Goal: Task Accomplishment & Management: Use online tool/utility

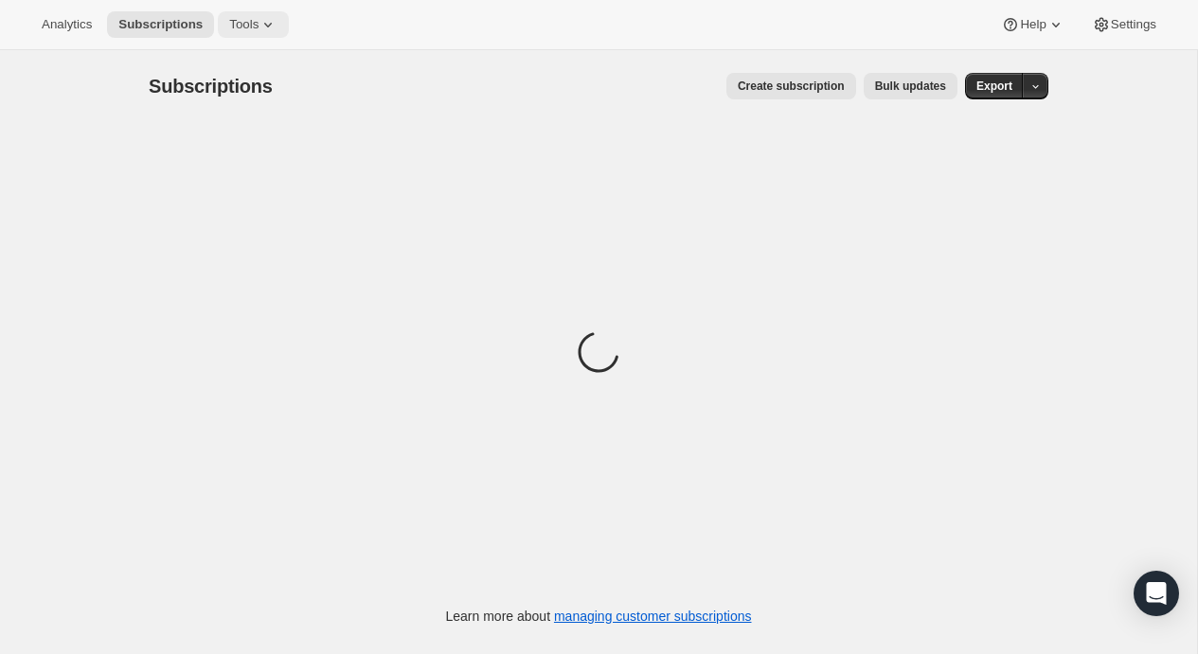
click at [259, 24] on icon at bounding box center [268, 24] width 19 height 19
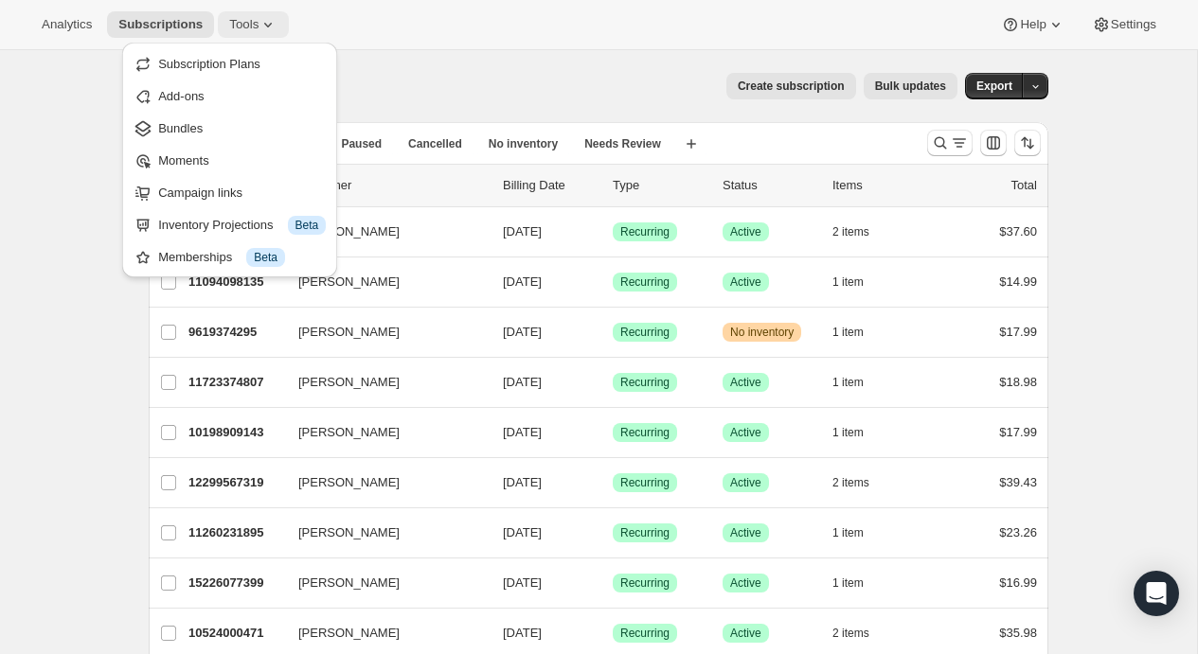
click at [264, 26] on icon at bounding box center [268, 25] width 8 height 5
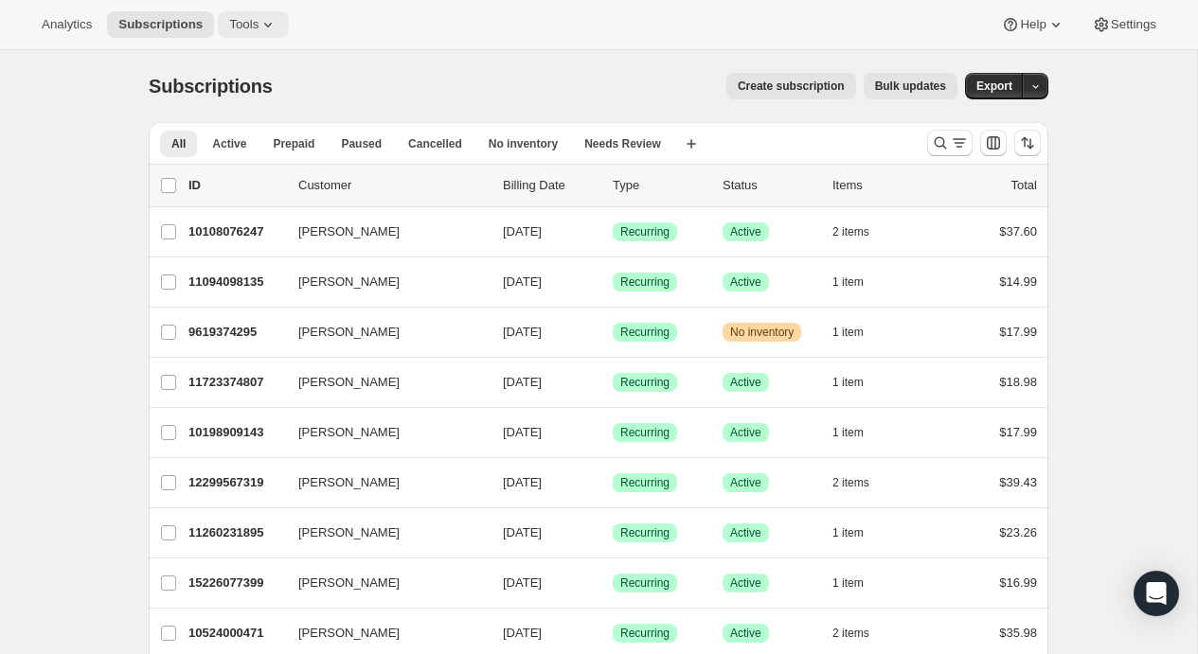
click at [264, 26] on icon at bounding box center [268, 25] width 8 height 5
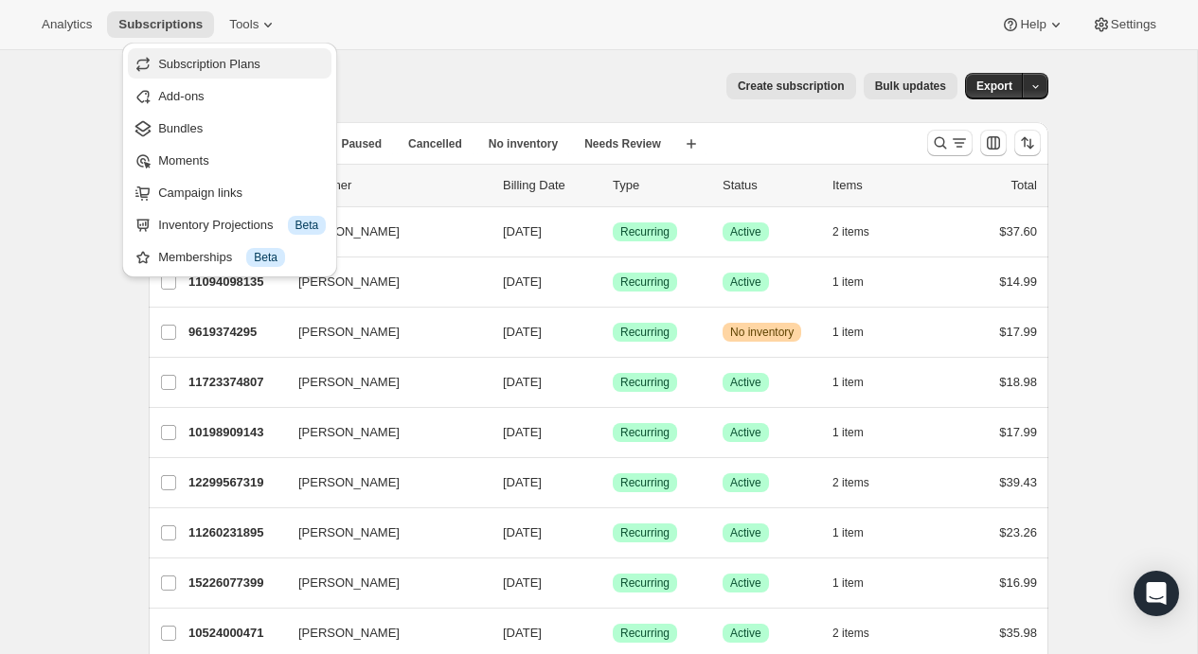
click at [239, 66] on span "Subscription Plans" at bounding box center [209, 64] width 102 height 14
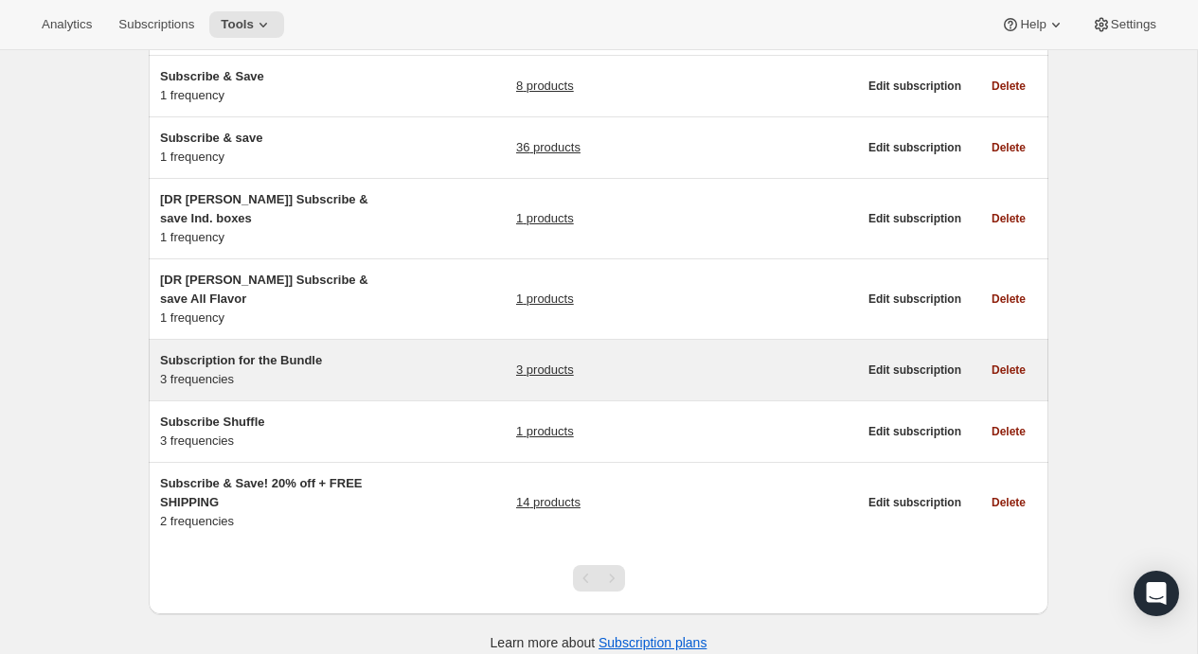
scroll to position [284, 0]
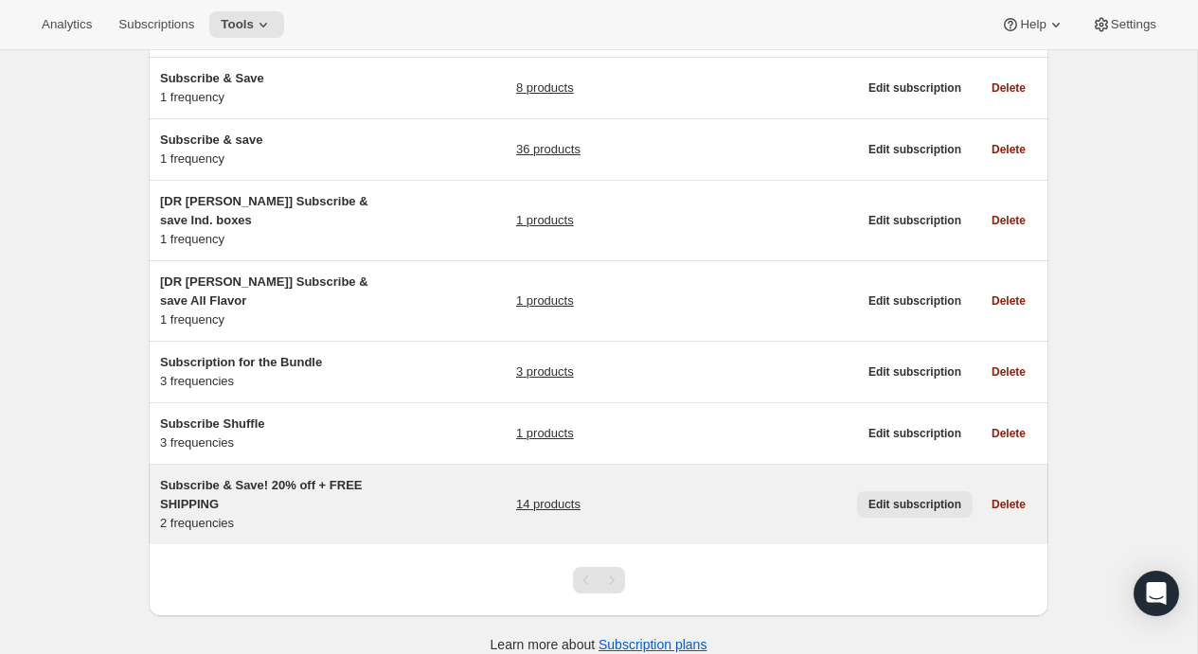
click at [916, 497] on span "Edit subscription" at bounding box center [914, 504] width 93 height 15
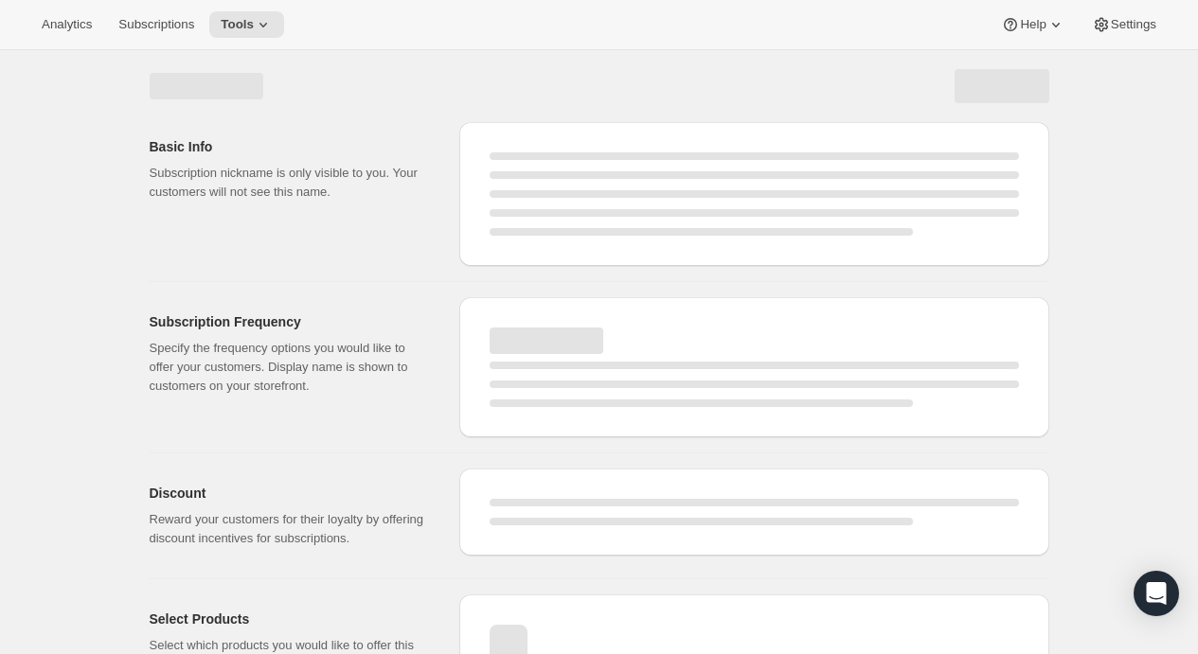
select select "WEEK"
select select "MONTH"
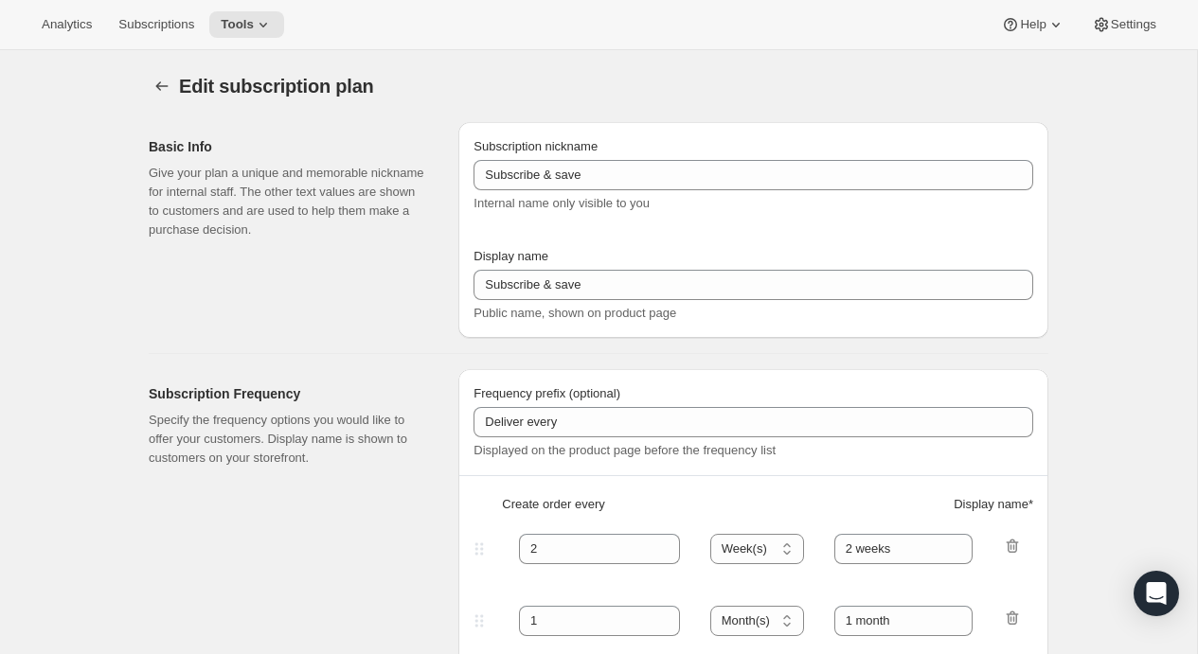
type input "Subscribe & Save! 20% off + FREE SHIPPING"
type input "30"
select select "DAY"
type input "30 days"
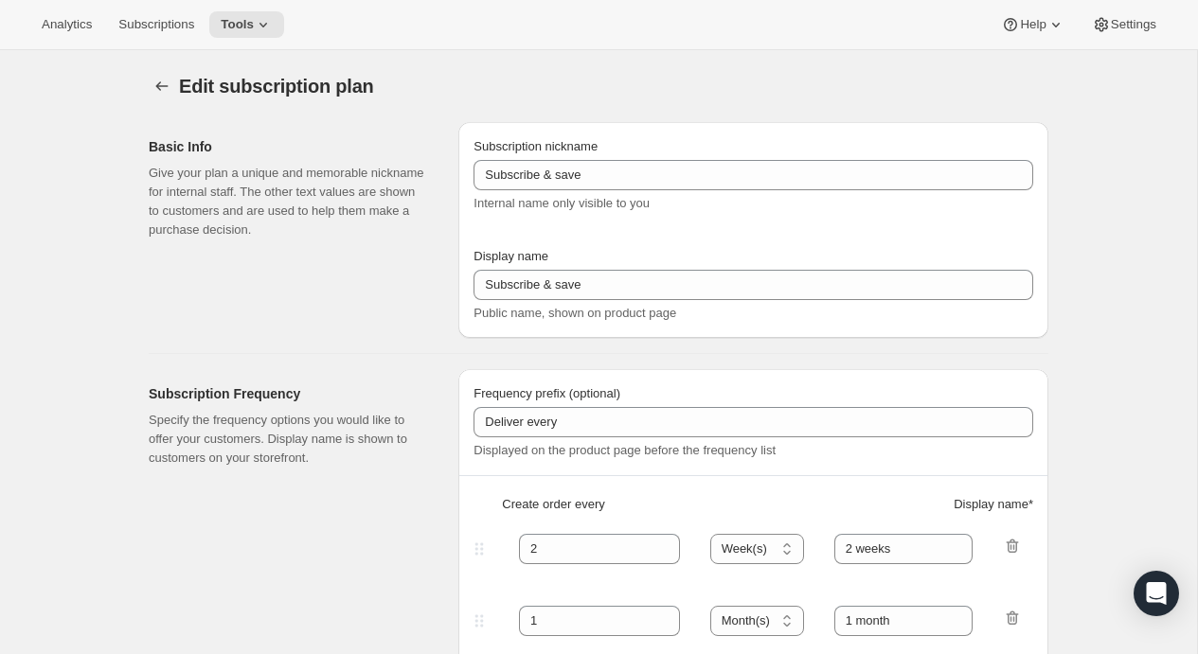
type input "60"
select select "DAY"
type input "60 days"
type input "20"
checkbox input "true"
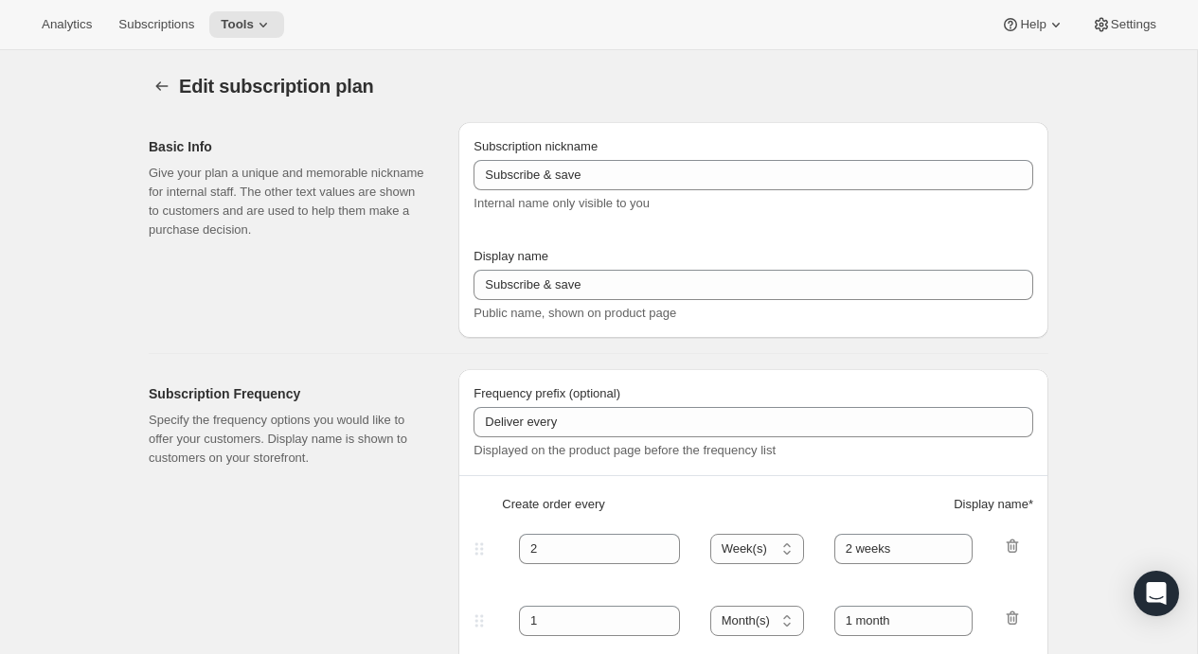
type input "Pause, skip, or cancel anytime in the portal, via text, or by emailing customer…"
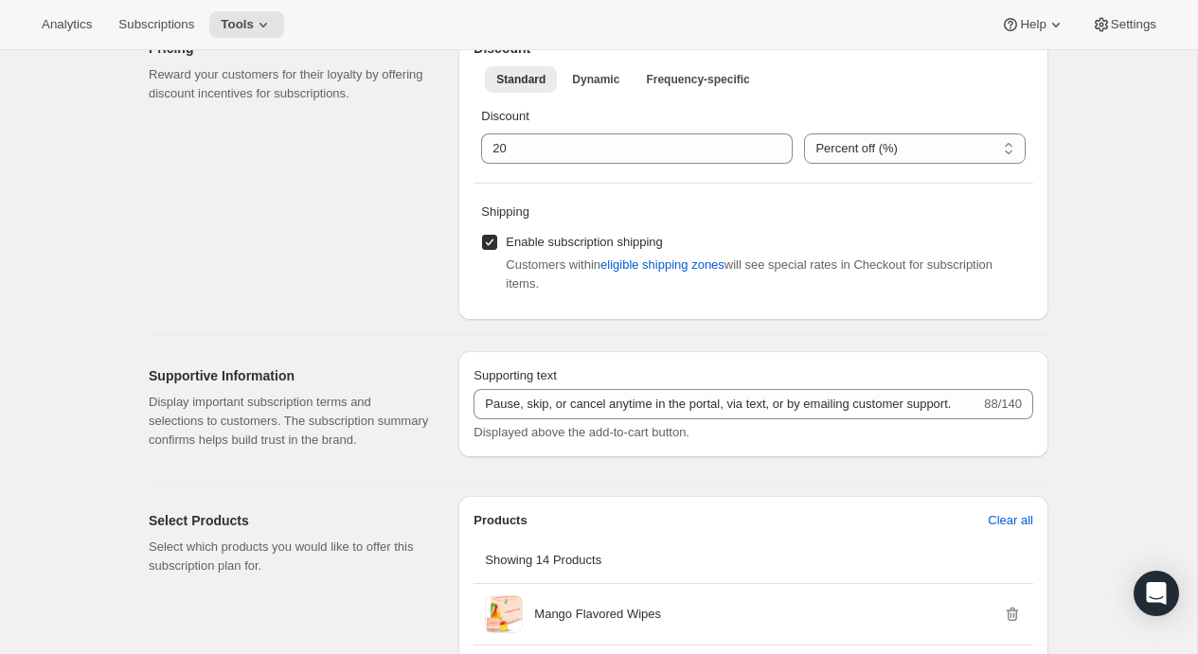
scroll to position [717, 0]
select select "FIXED_AMOUNT"
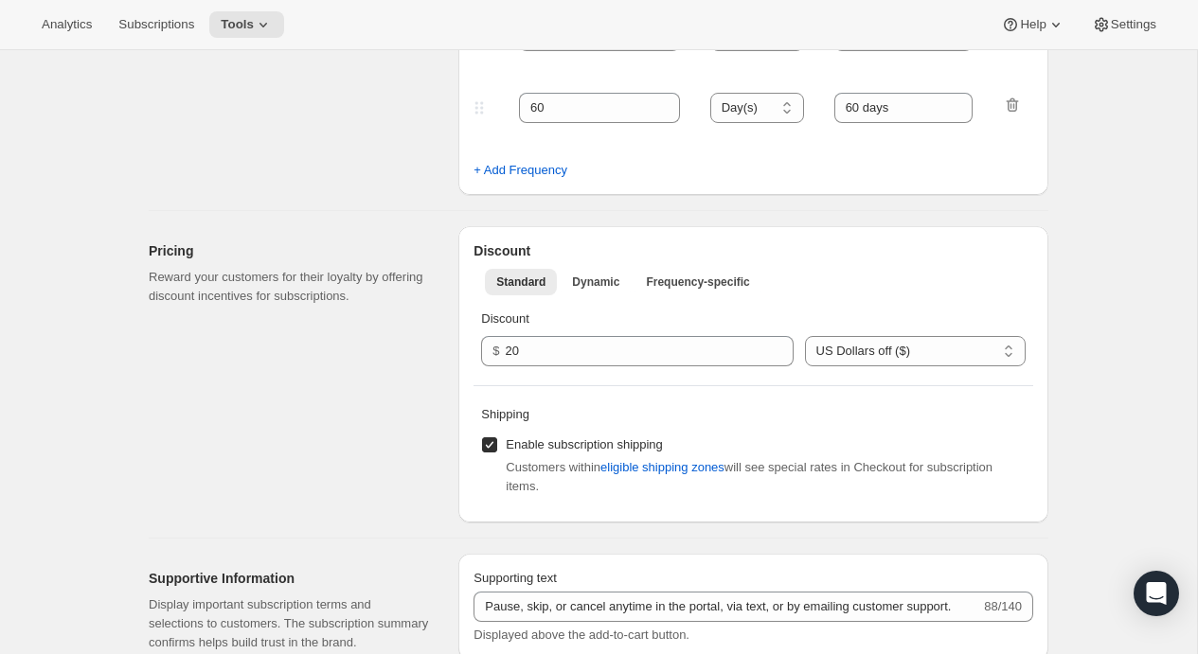
scroll to position [518, 0]
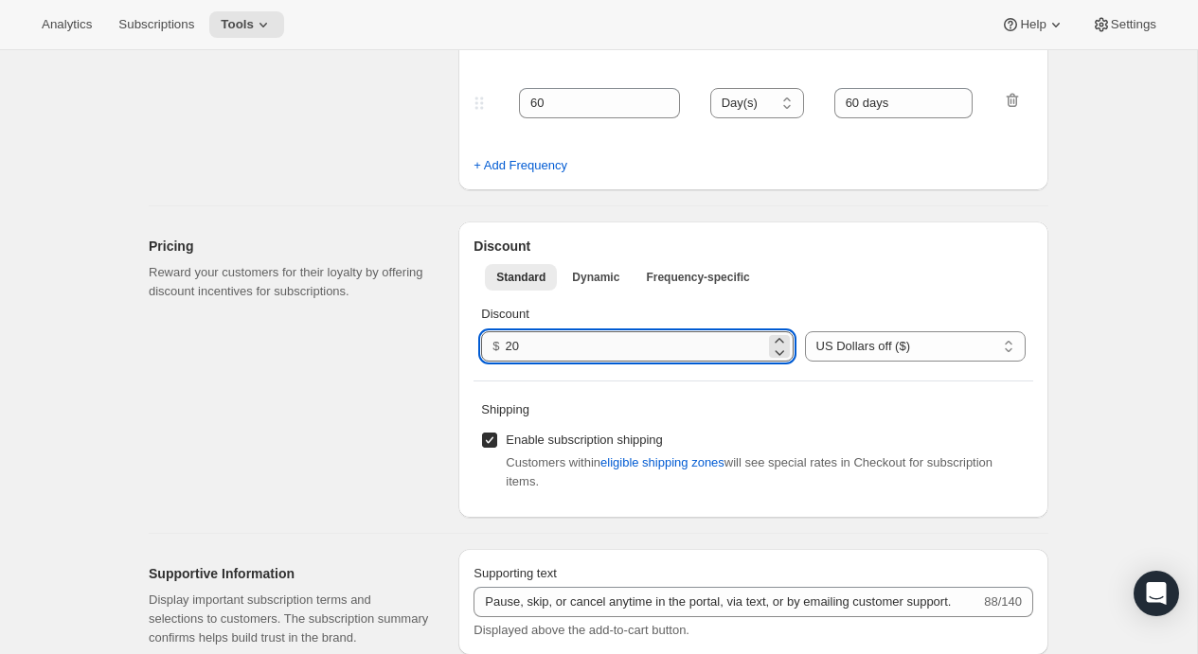
click at [528, 350] on input "20" at bounding box center [635, 346] width 259 height 30
type input "2"
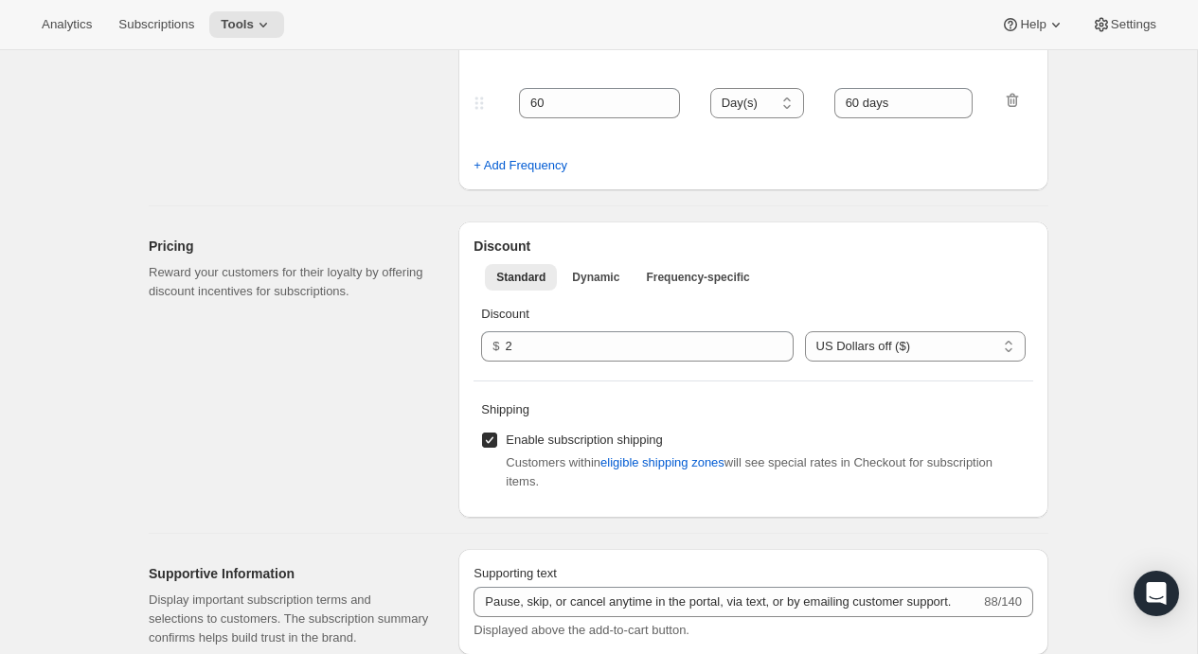
click at [832, 256] on div "Standard Dynamic Frequency-specific More views Standard Dynamic Frequency-speci…" at bounding box center [754, 277] width 560 height 42
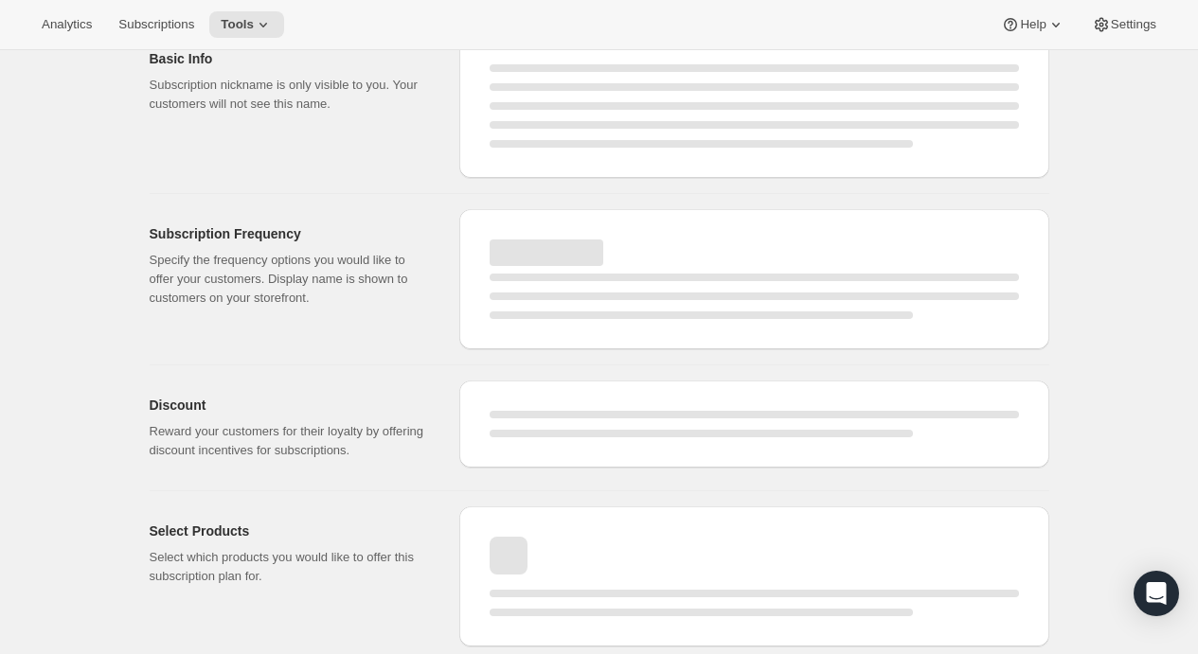
scroll to position [88, 0]
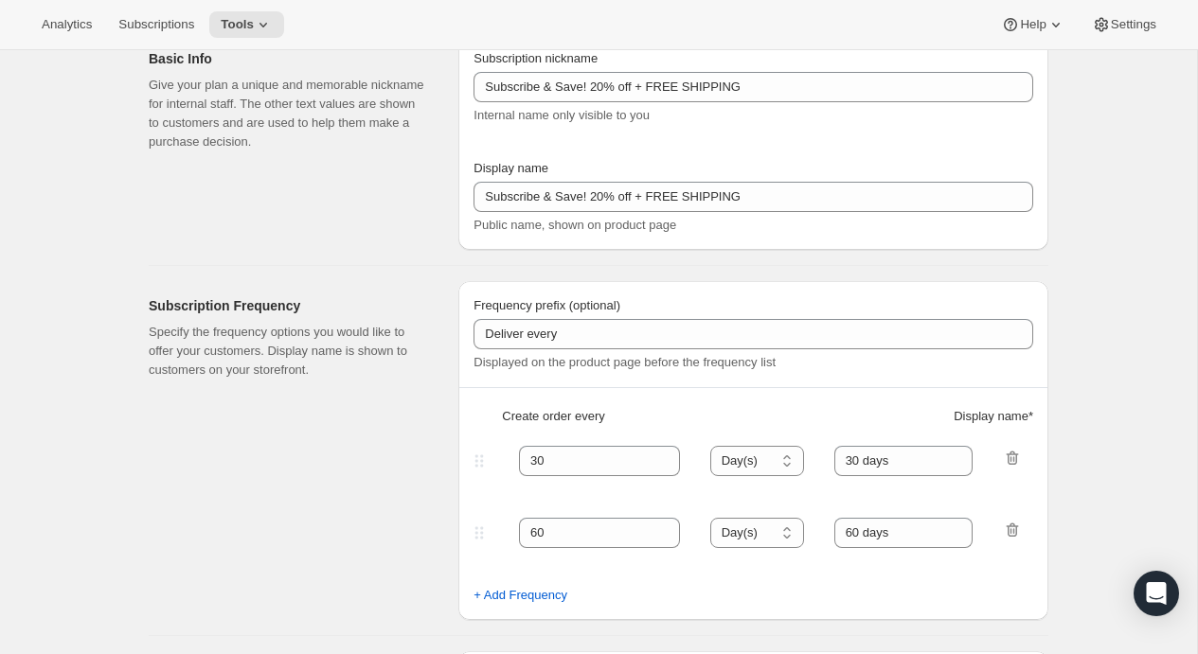
type input "2.0"
select select "FIXED_AMOUNT"
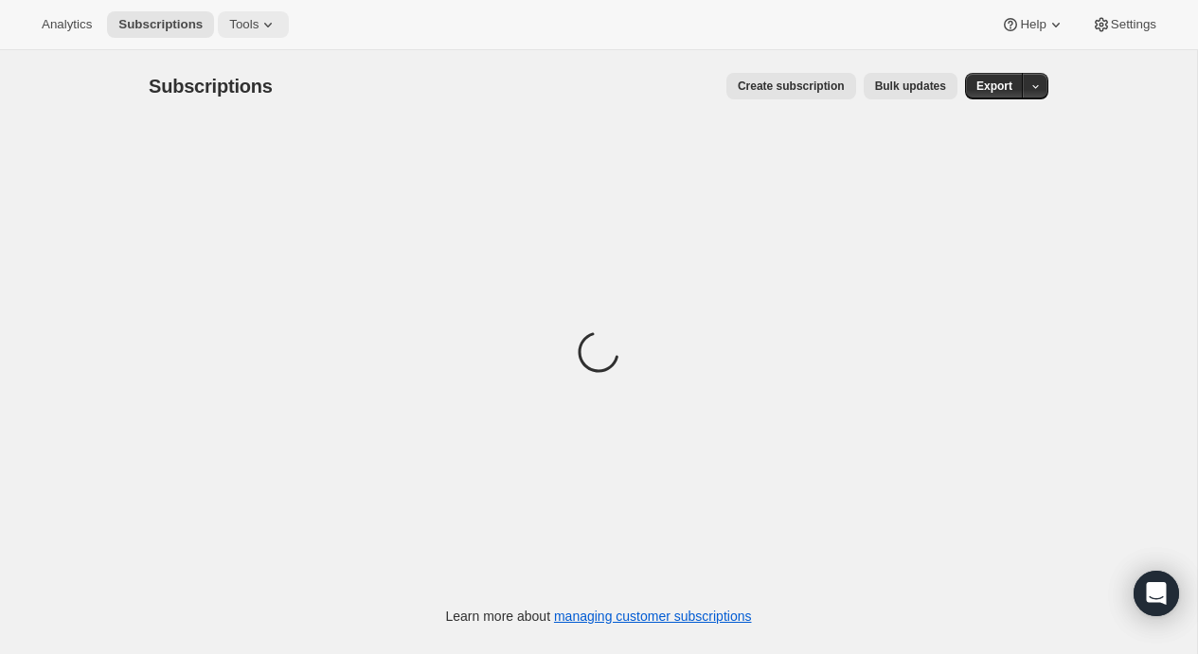
click at [232, 20] on span "Tools" at bounding box center [243, 24] width 29 height 15
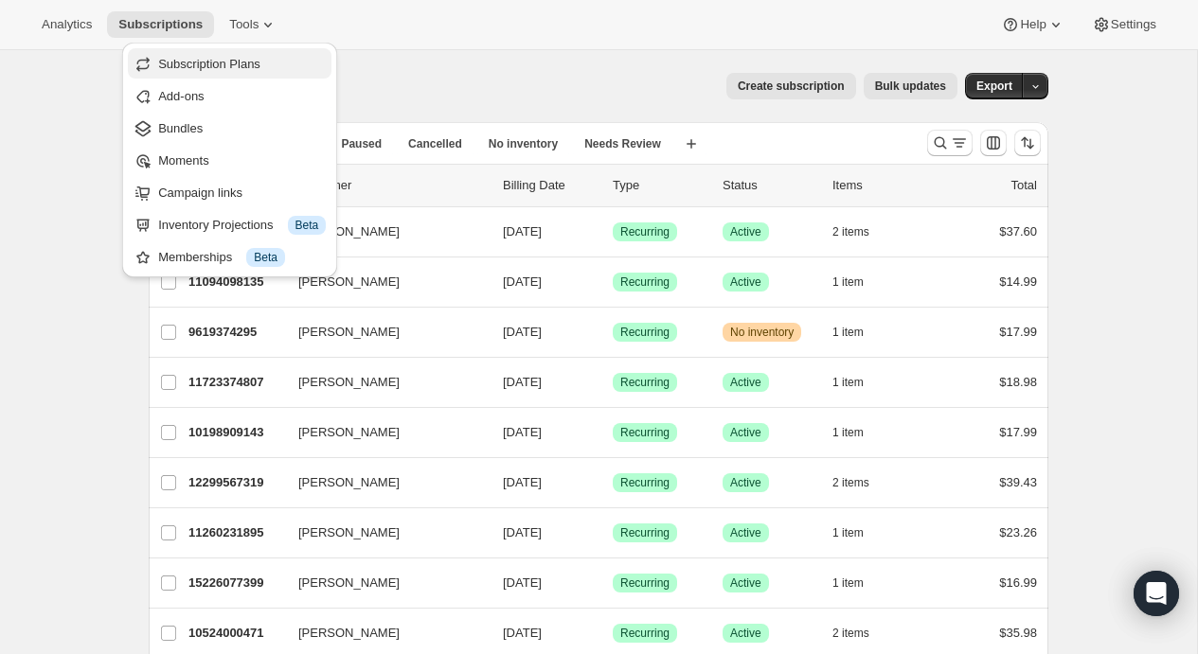
click at [270, 74] on button "Subscription Plans" at bounding box center [230, 63] width 204 height 30
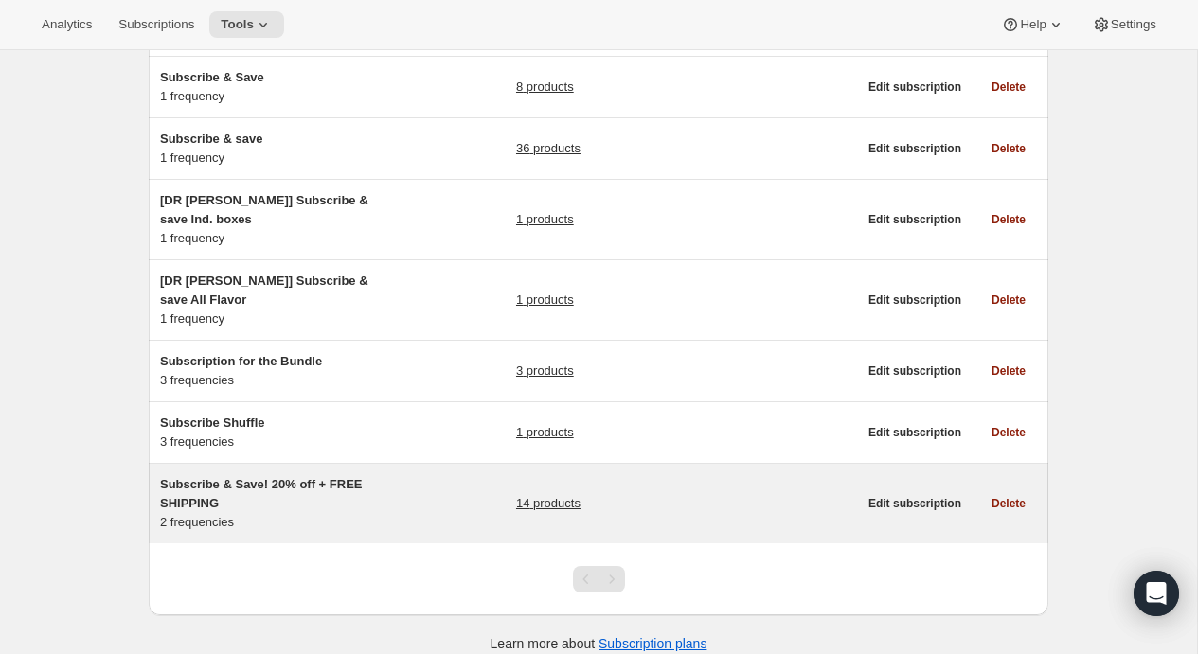
scroll to position [284, 0]
click at [940, 497] on span "Edit subscription" at bounding box center [914, 504] width 93 height 15
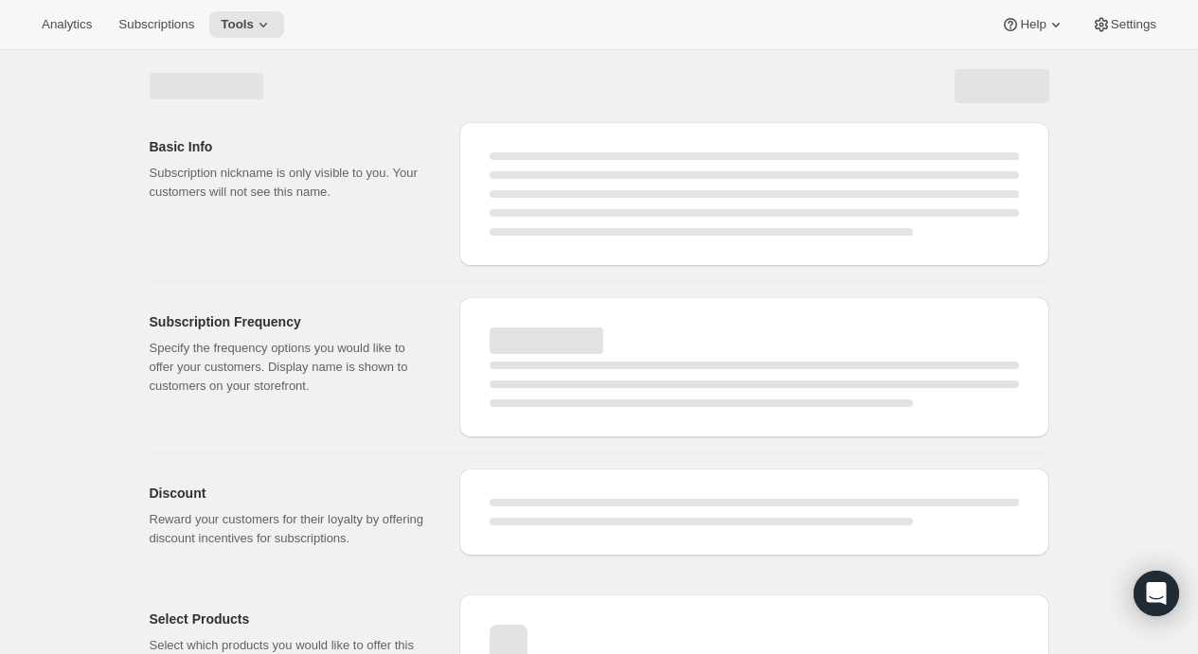
select select "WEEK"
select select "MONTH"
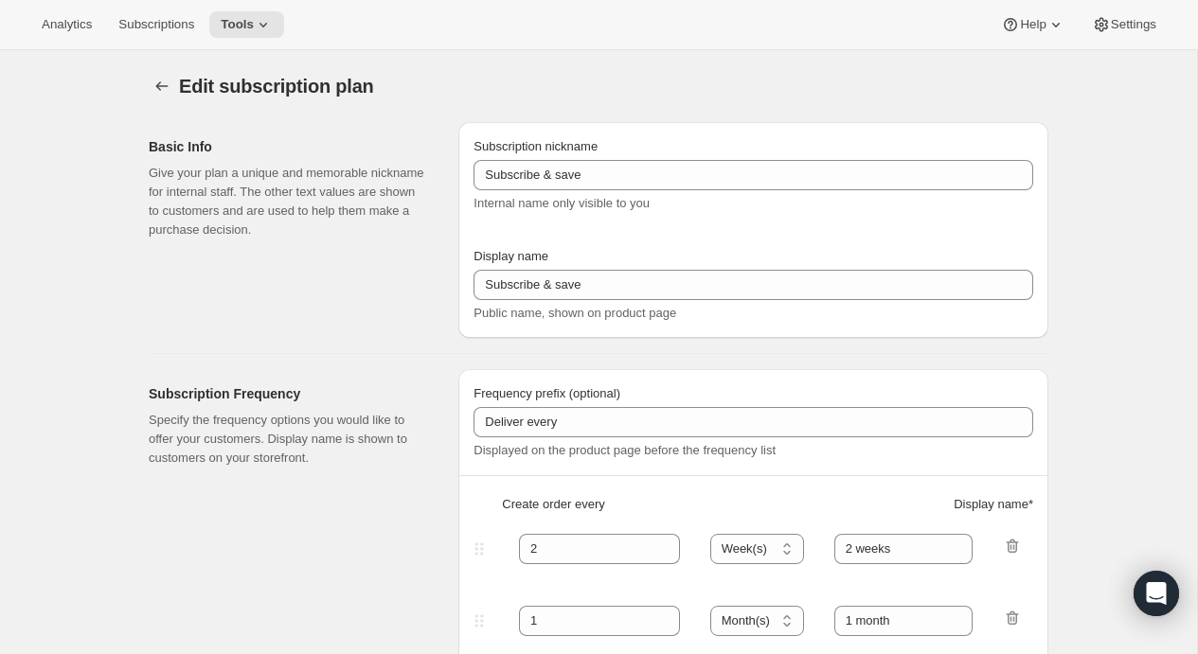
checkbox input "true"
type input "Subscribe & Save! 20% off + FREE SHIPPING"
type input "30"
select select "DAY"
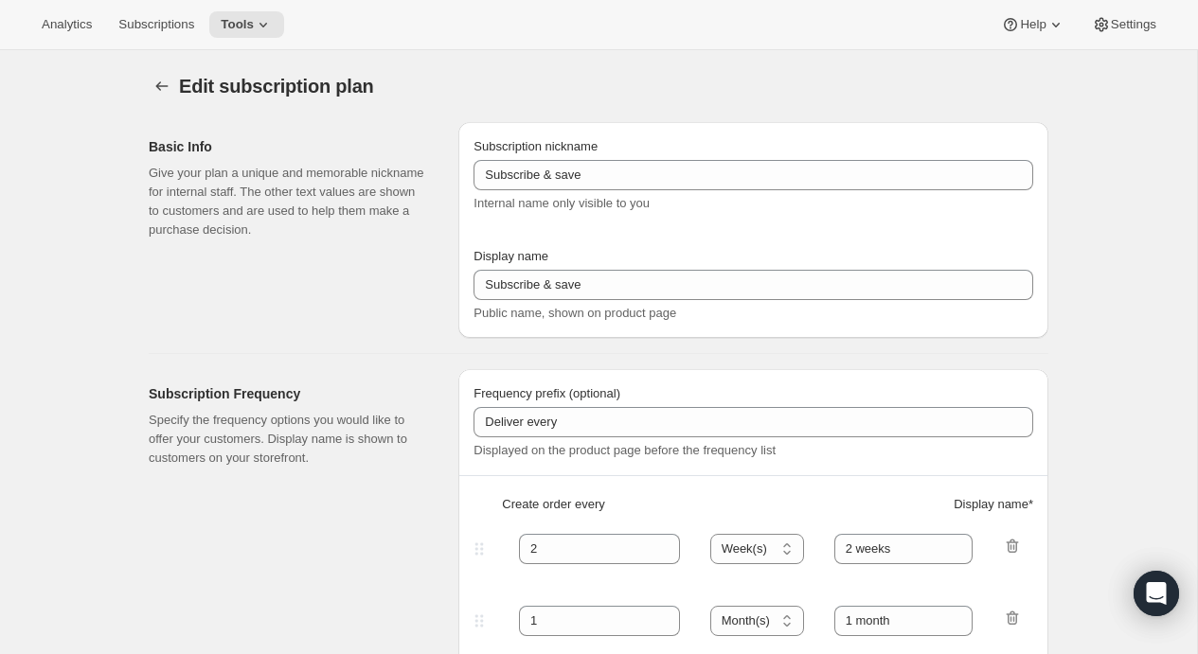
type input "30 days"
type input "60"
select select "DAY"
type input "60 days"
type input "2.0"
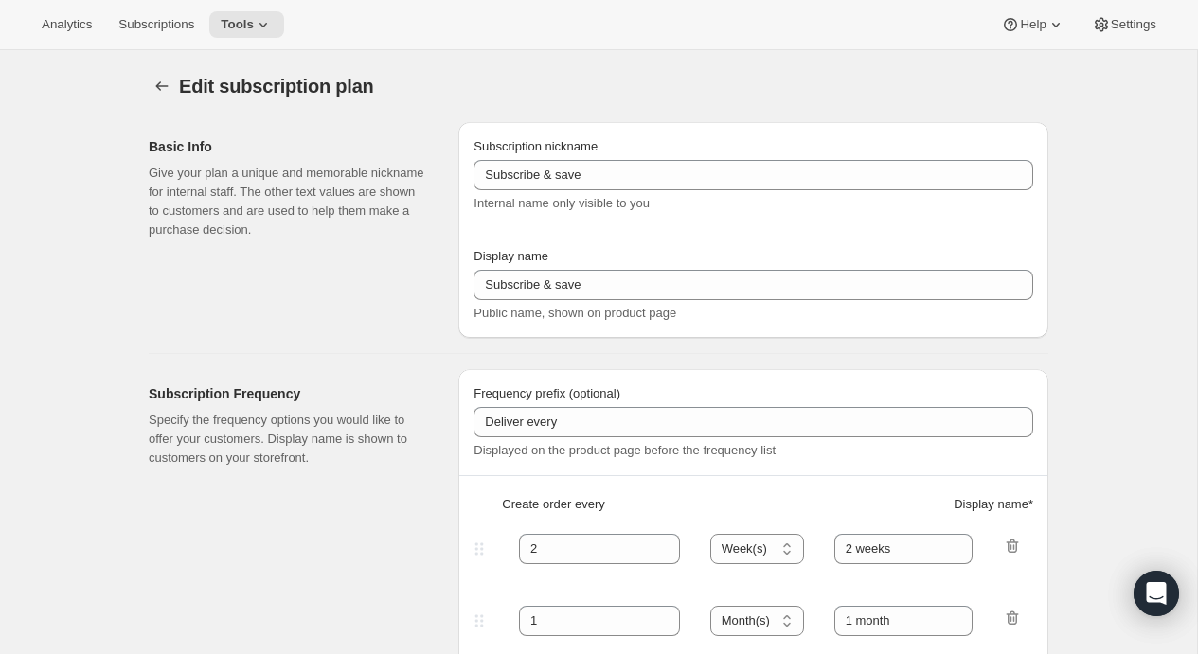
select select "FIXED_AMOUNT"
type input "Pause, skip, or cancel anytime in the portal, via text, or by emailing customer…"
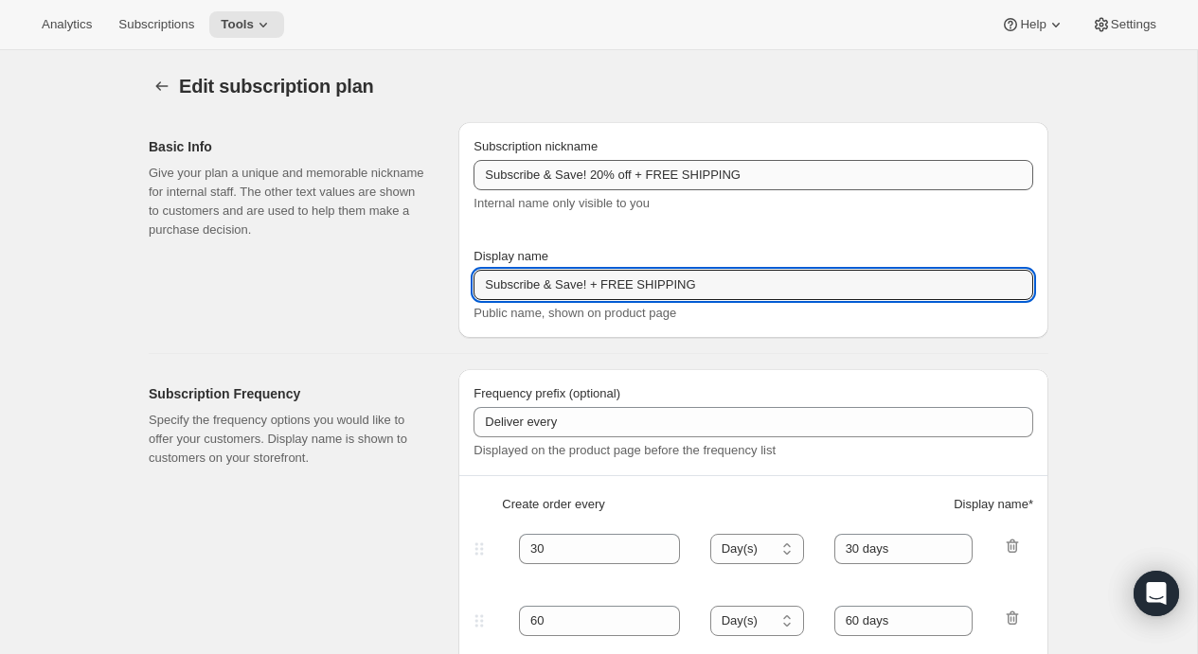
type input "Subscribe & Save! + FREE SHIPPING"
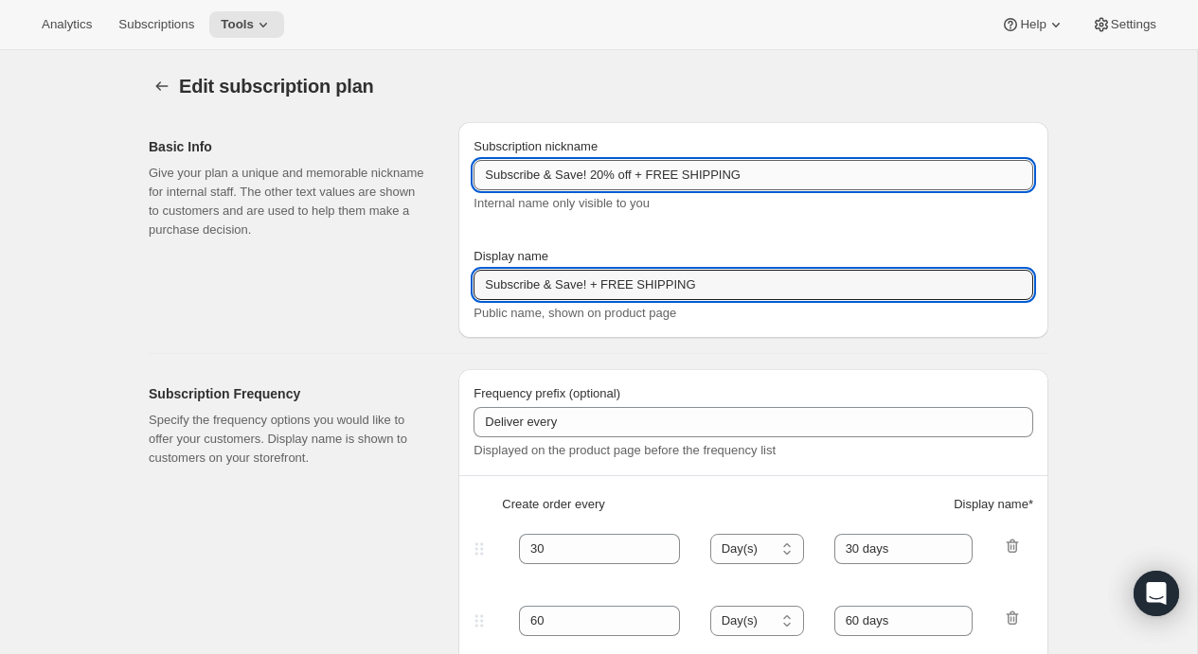
click at [647, 175] on input "Subscribe & Save! 20% off + FREE SHIPPING" at bounding box center [754, 175] width 560 height 30
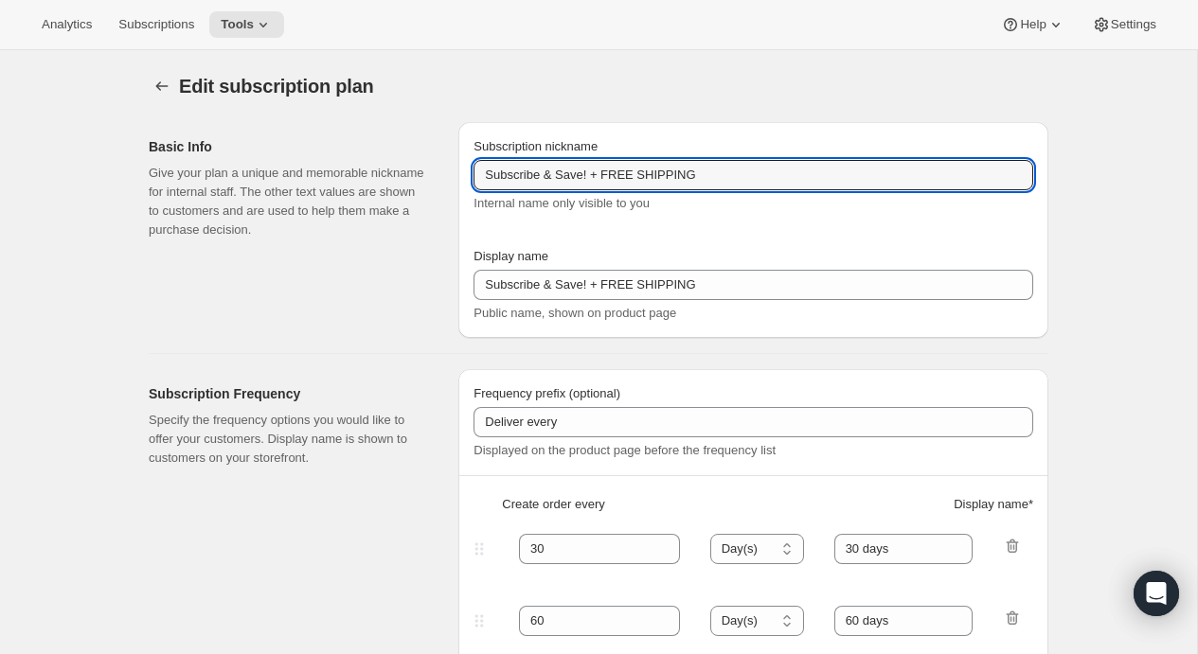
type input "Subscribe & Save! + FREE SHIPPING"
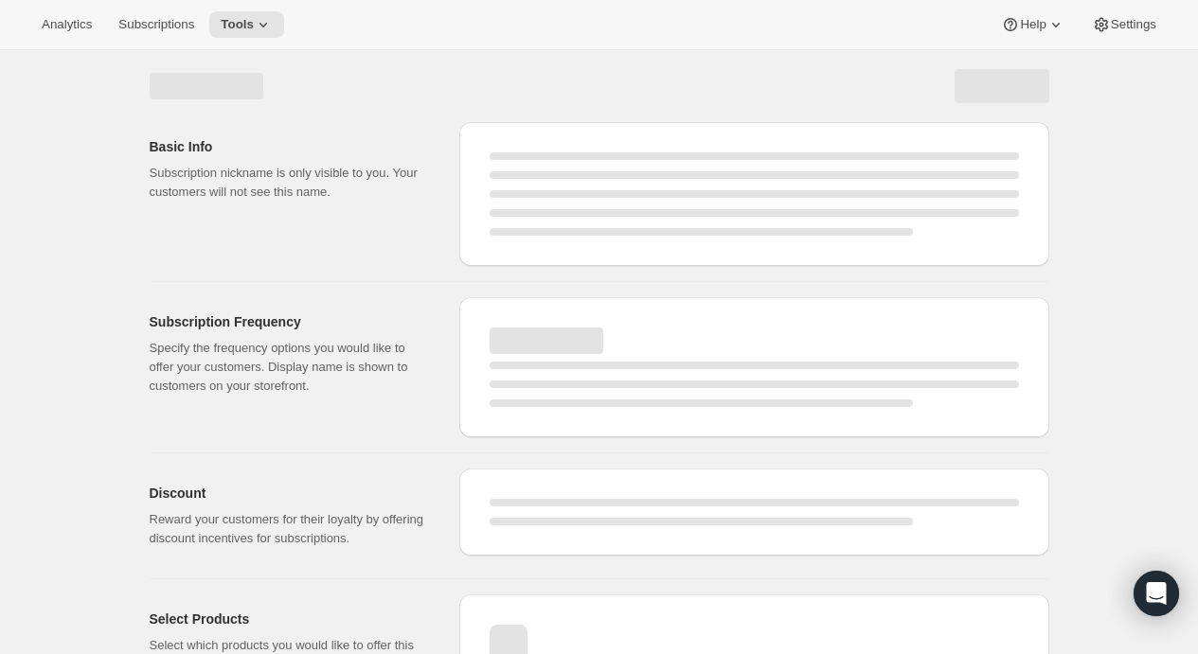
select select "FIXED_AMOUNT"
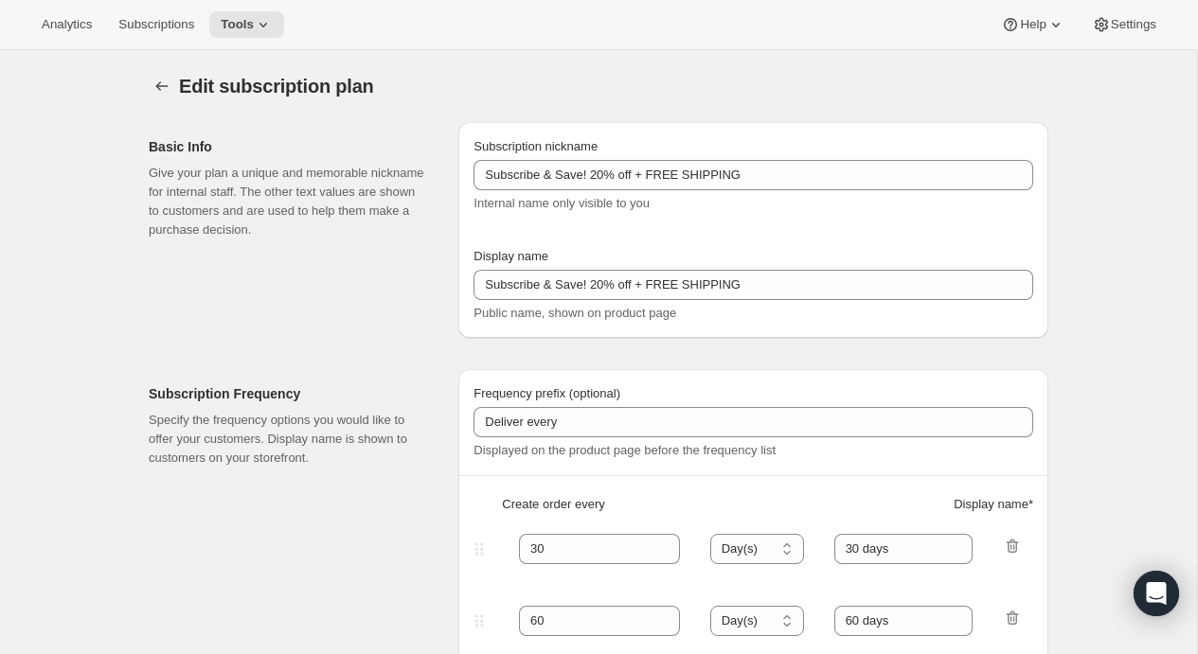
type input "Subscribe & Save! + FREE SHIPPING"
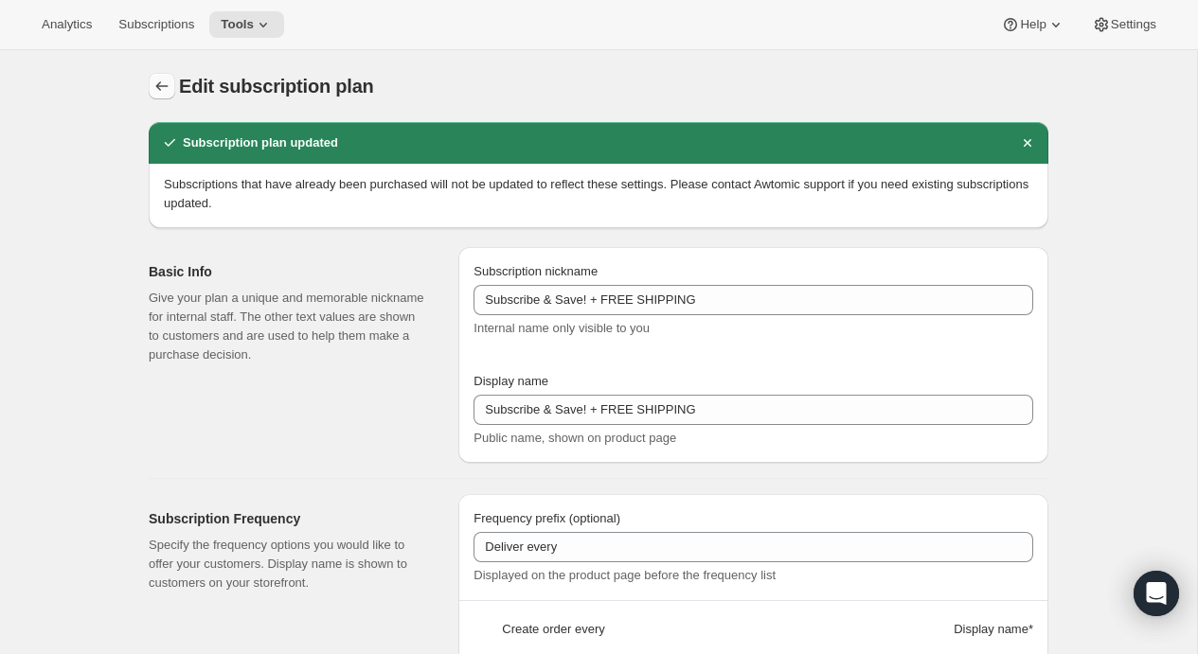
click at [153, 82] on icon "Subscription plans" at bounding box center [161, 86] width 19 height 19
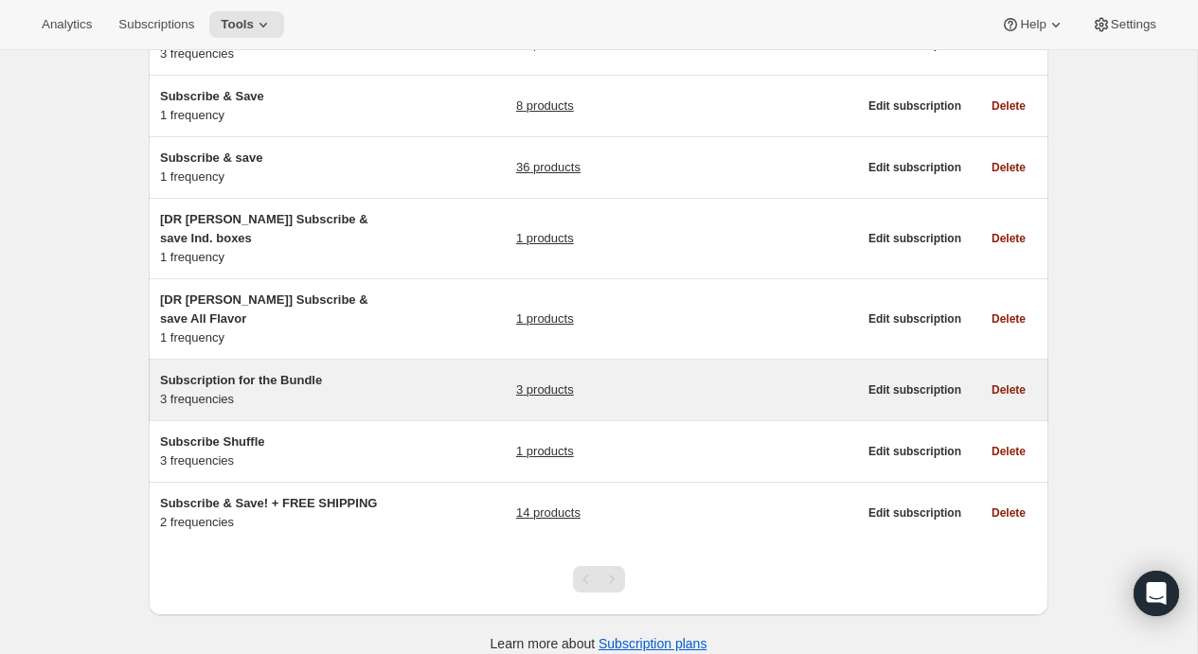
scroll to position [265, 0]
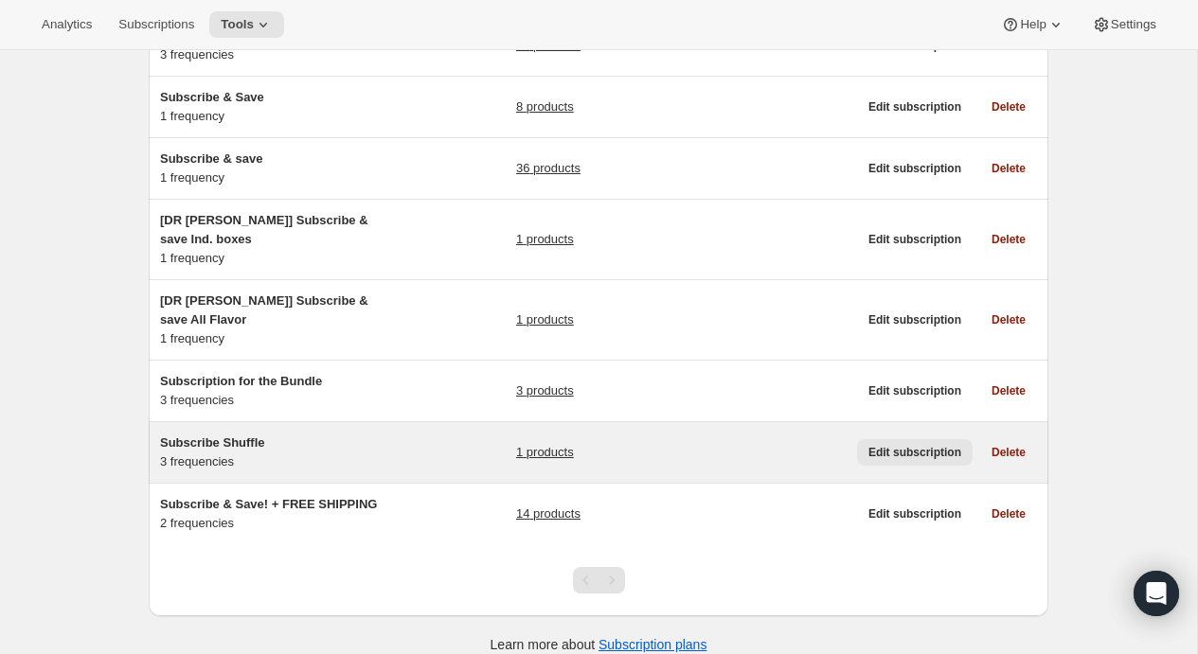
click at [897, 445] on span "Edit subscription" at bounding box center [914, 452] width 93 height 15
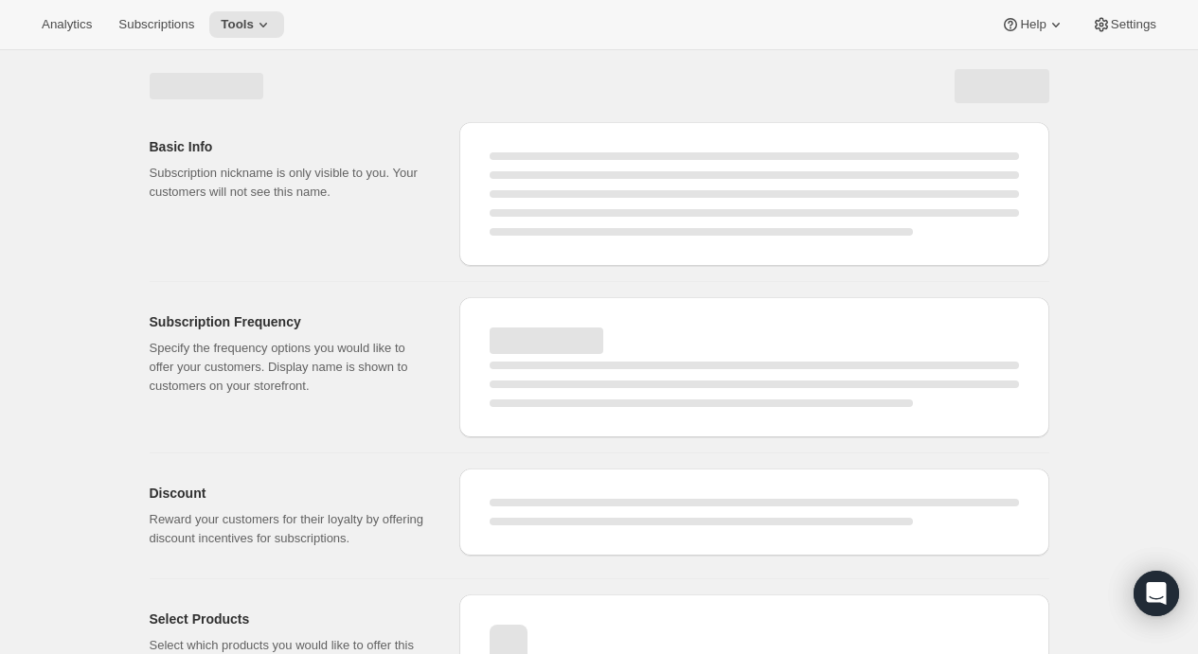
select select "WEEK"
select select "MONTH"
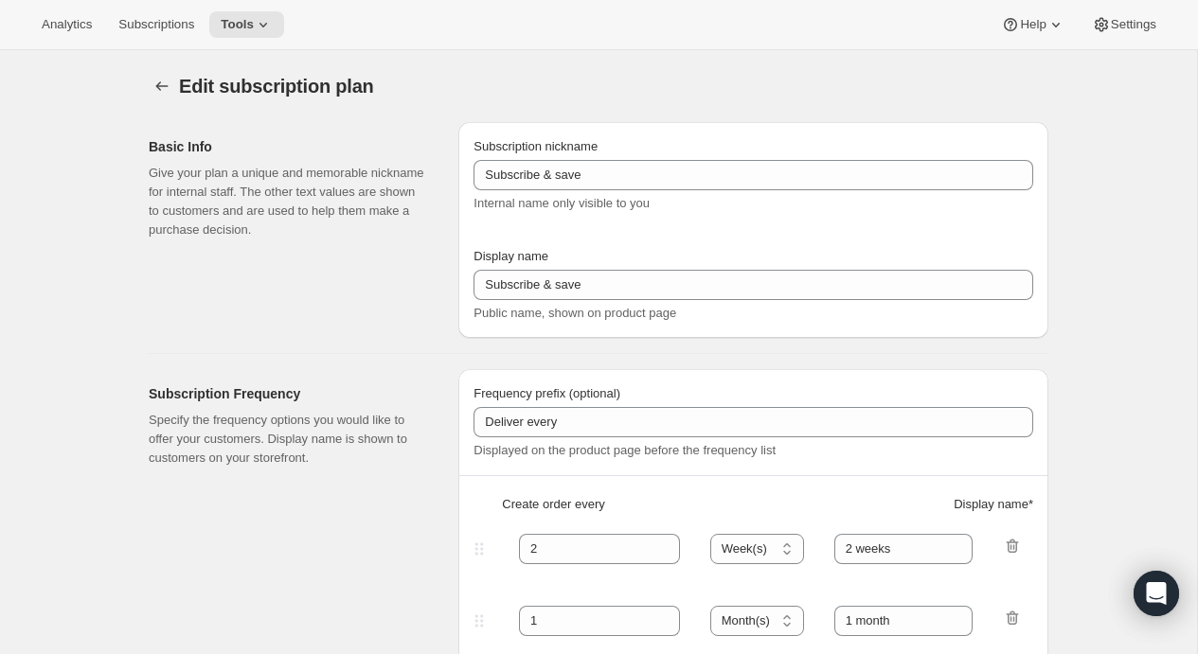
type input "Subscribe Shuffle"
type input "Try A Different Flavor Each Month"
type input "30"
select select "DAY"
type input "30 days"
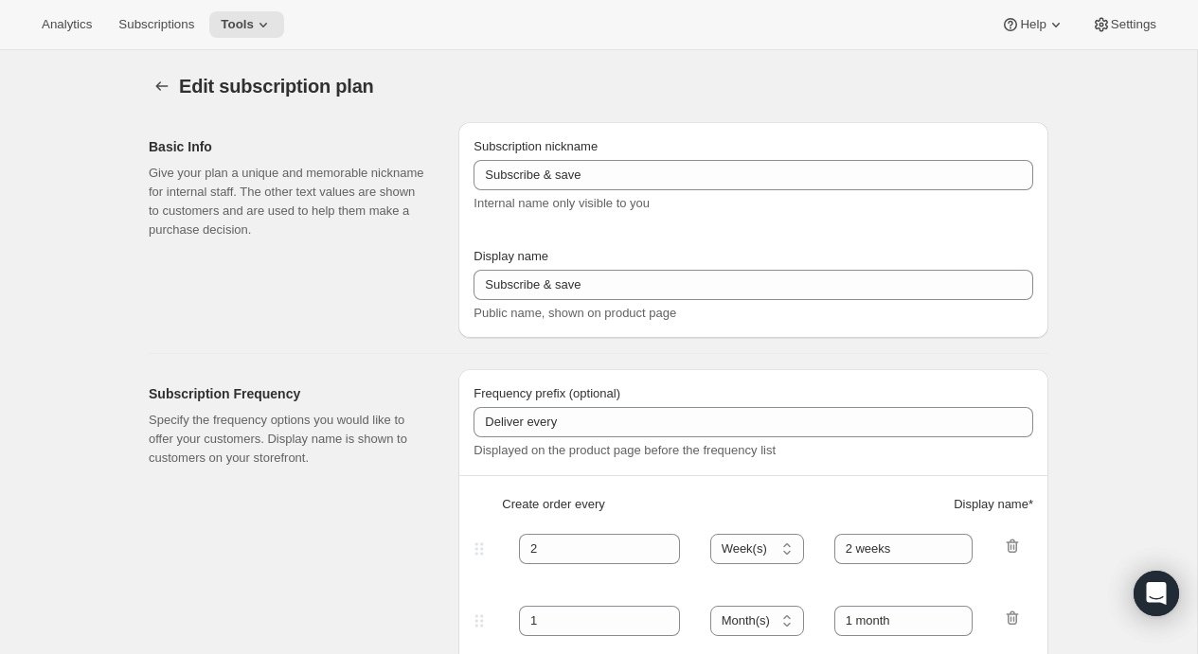
type input "60"
select select "DAY"
type input "60 days"
type input "20"
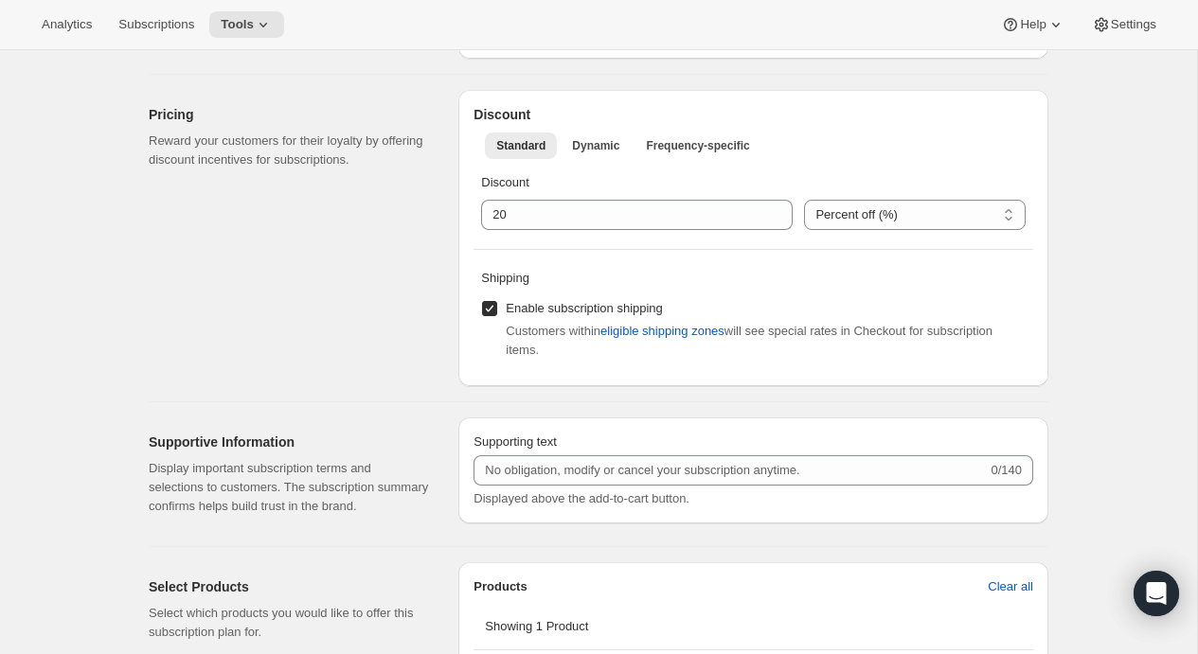
scroll to position [724, 0]
select select "FIXED_AMOUNT"
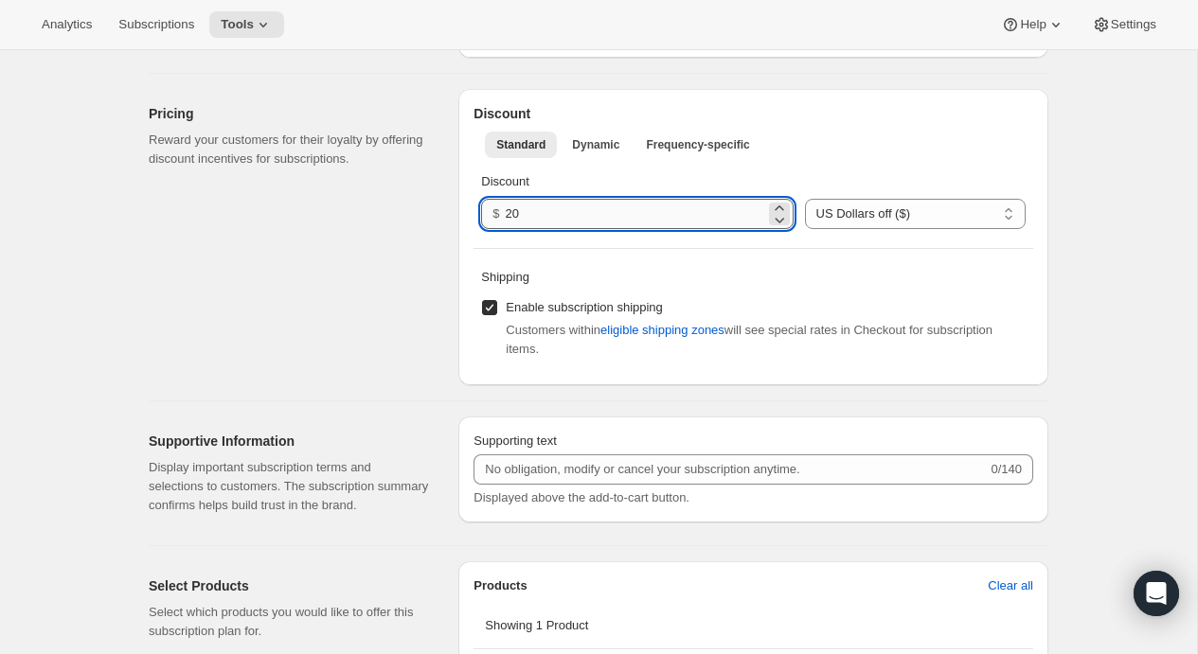
click at [556, 214] on input "20" at bounding box center [635, 214] width 259 height 30
type input "2"
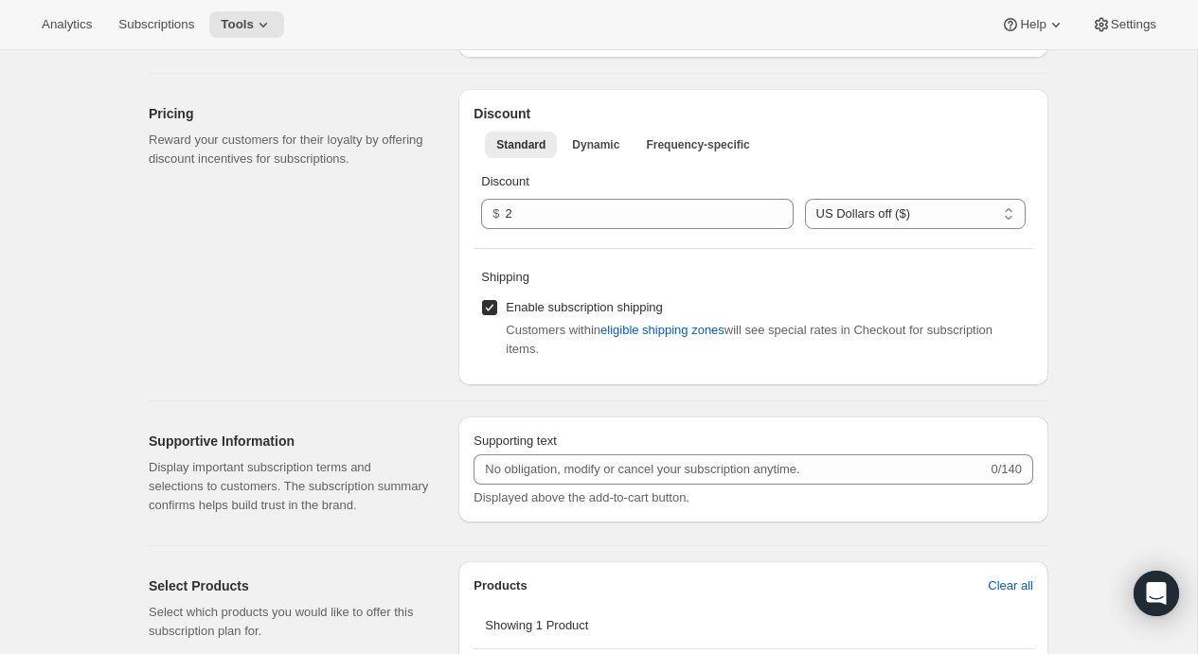
scroll to position [88, 0]
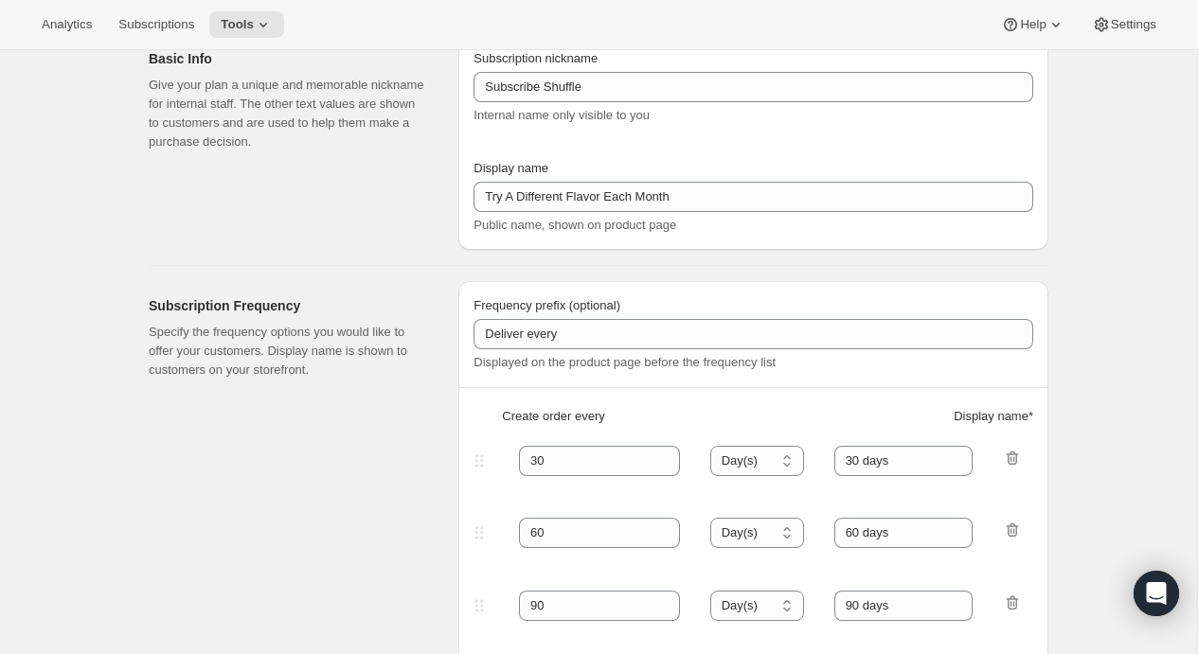
type input "2.0"
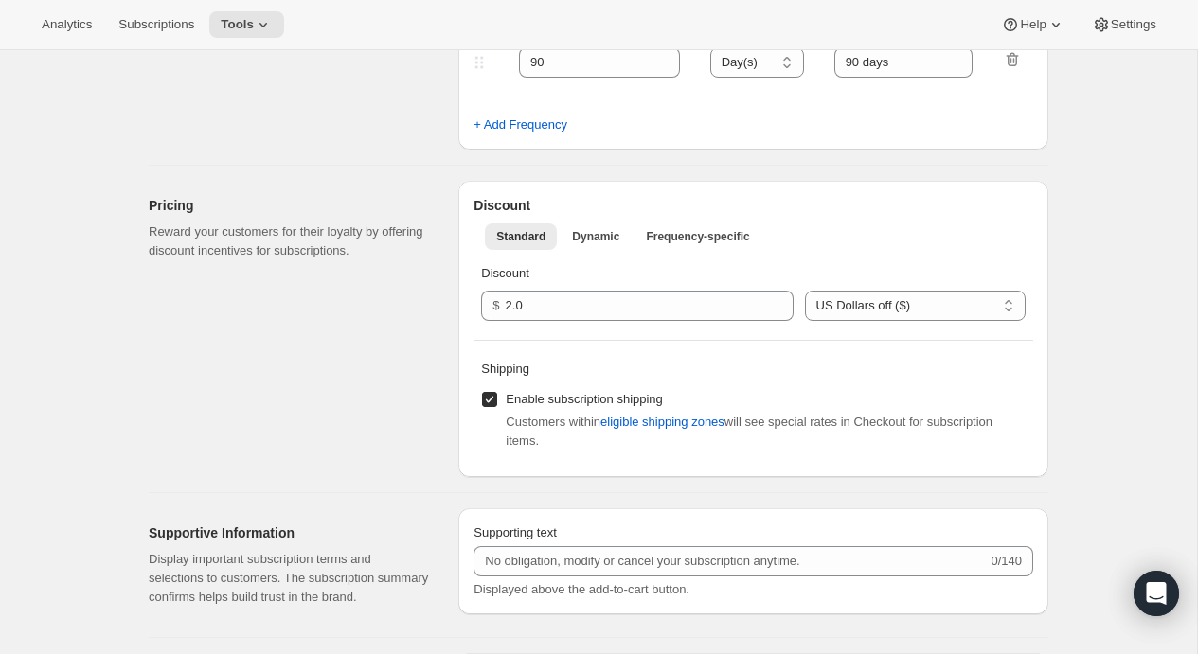
scroll to position [837, 0]
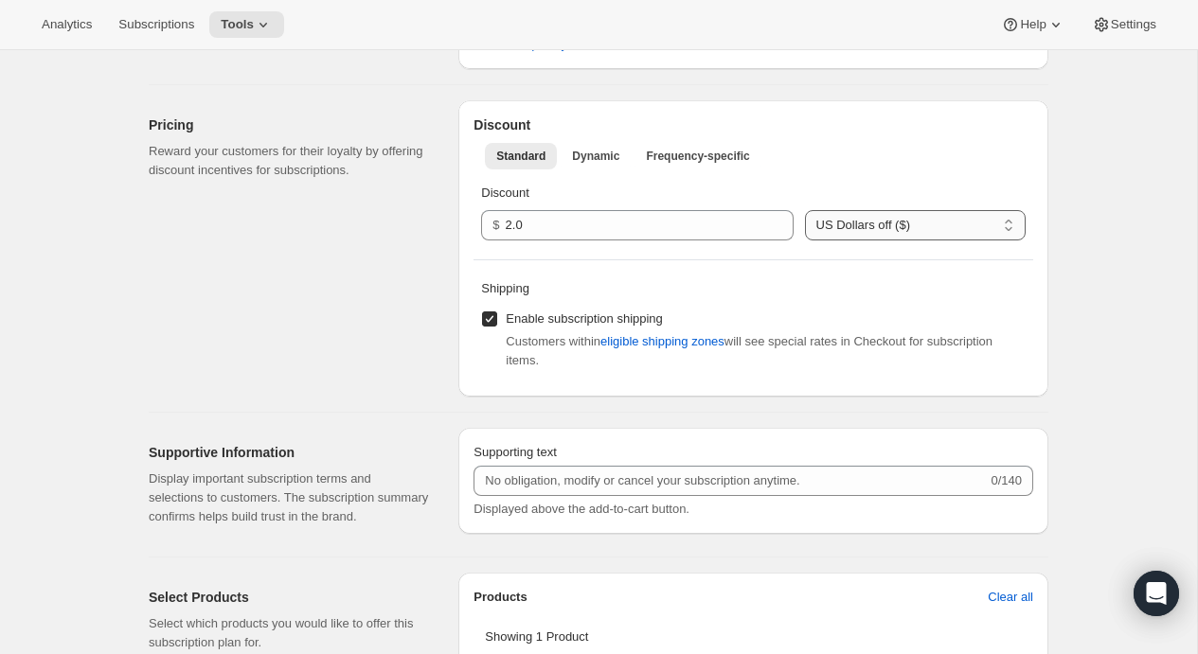
select select "PERCENTAGE"
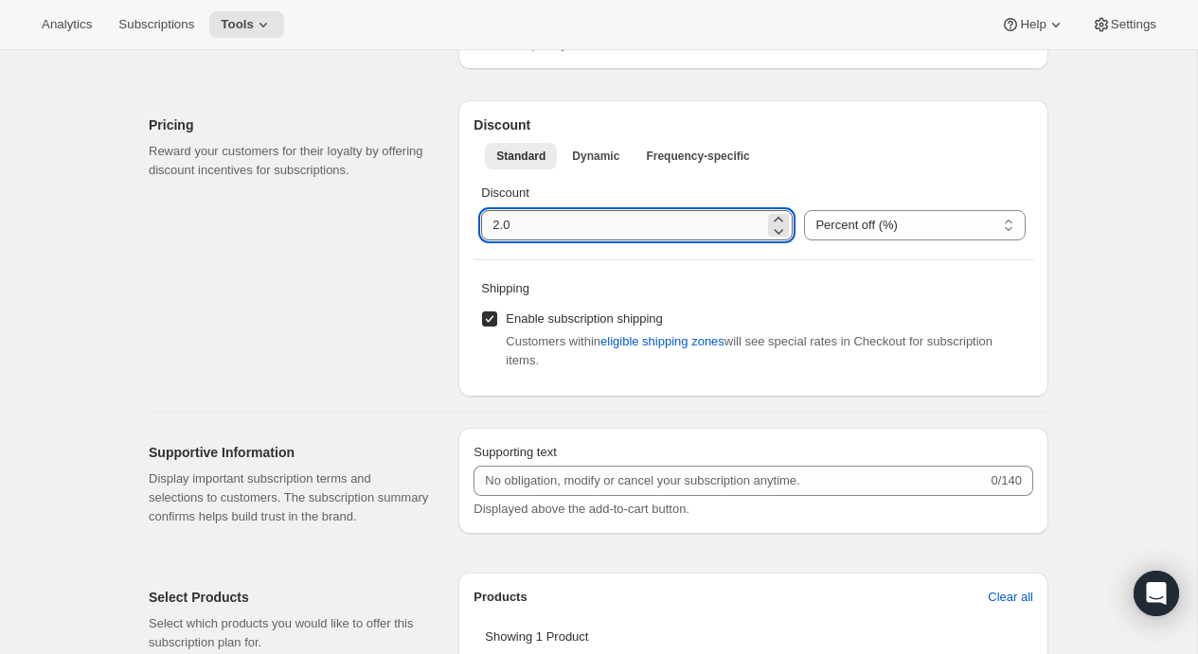
click at [567, 226] on input "integer" at bounding box center [622, 225] width 283 height 30
type input "20"
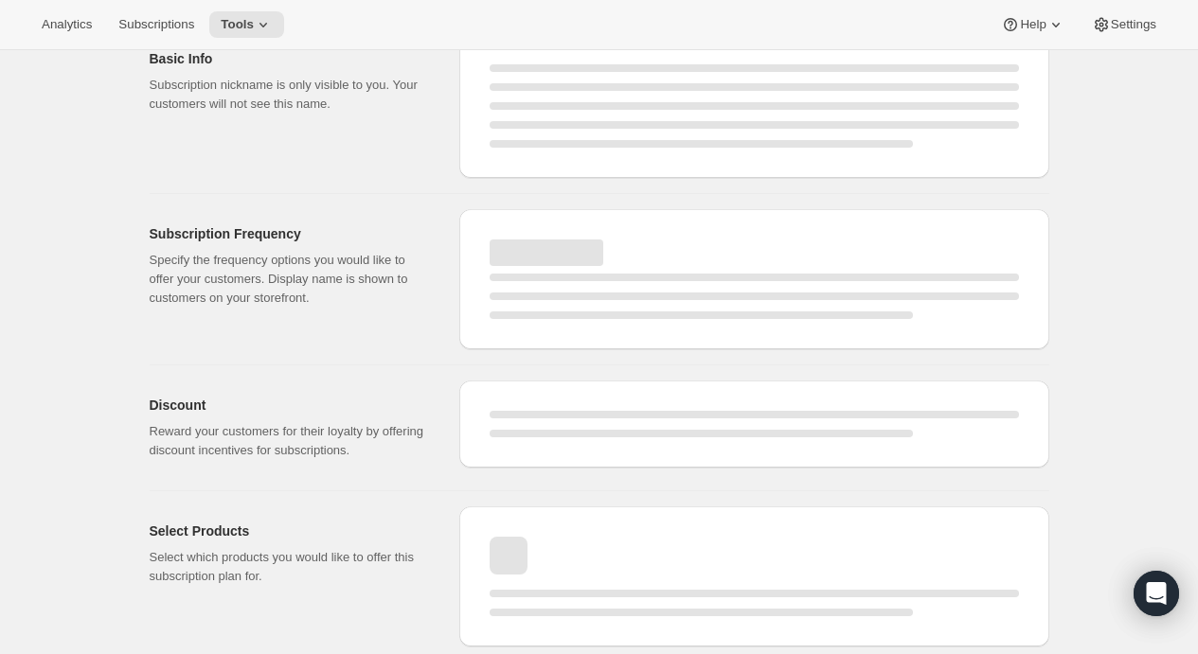
scroll to position [-9, 0]
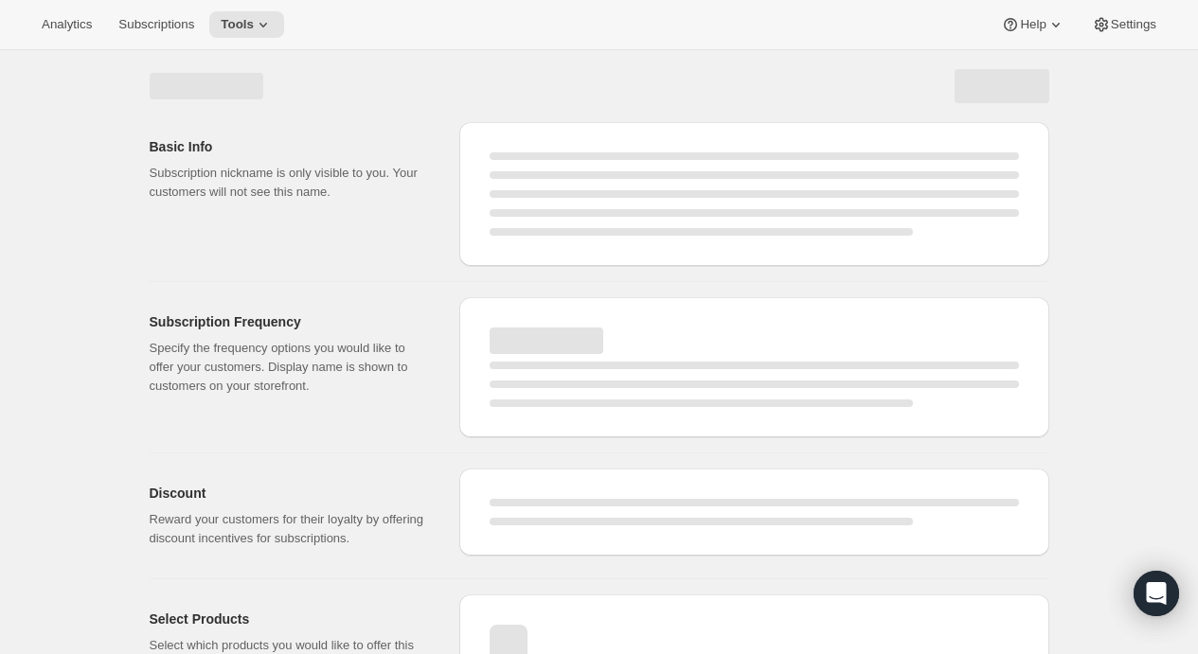
select select "FIXED_AMOUNT"
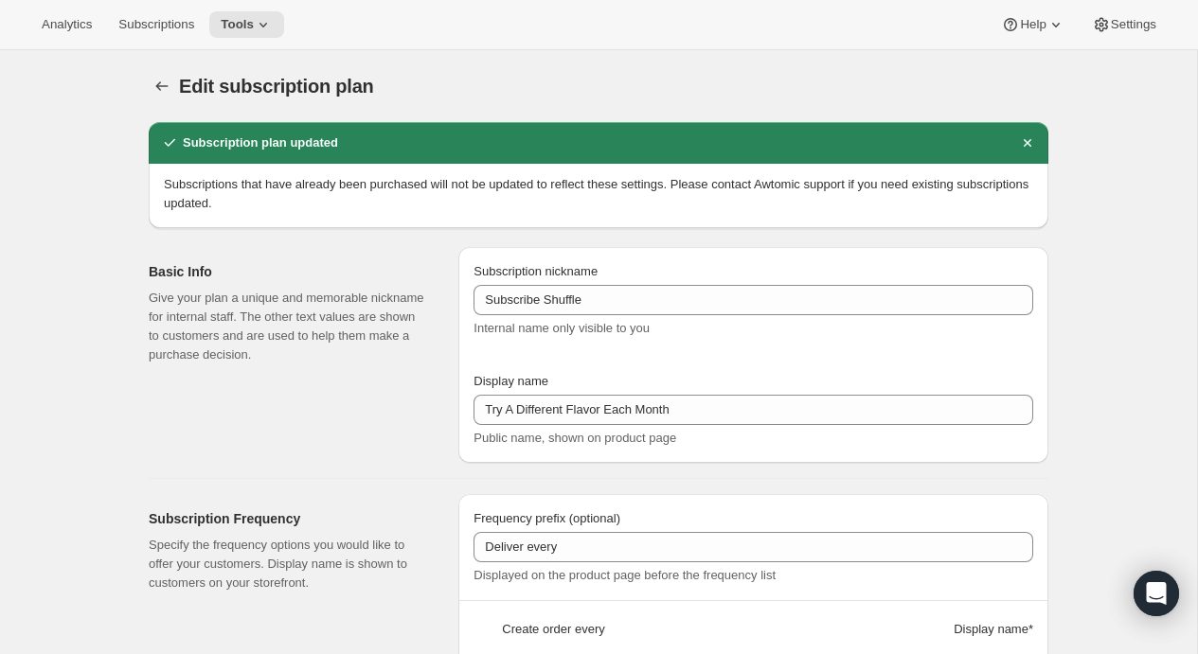
type input "20"
select select "PERCENTAGE"
click at [161, 85] on icon "Subscription plans" at bounding box center [161, 86] width 19 height 19
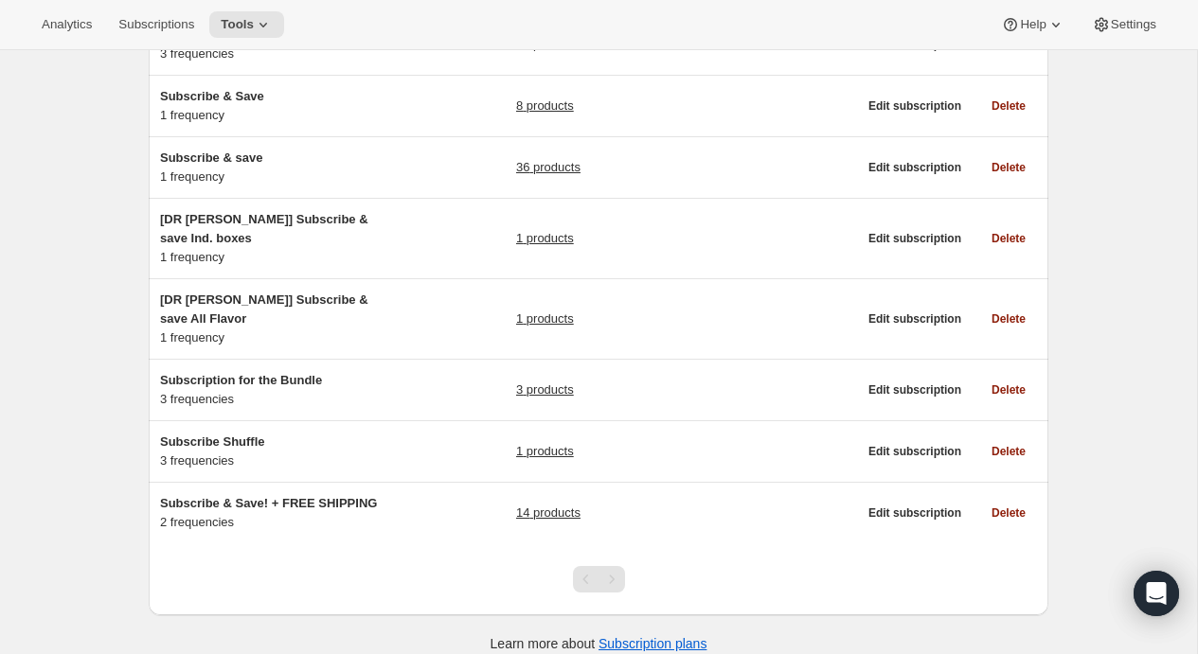
scroll to position [265, 0]
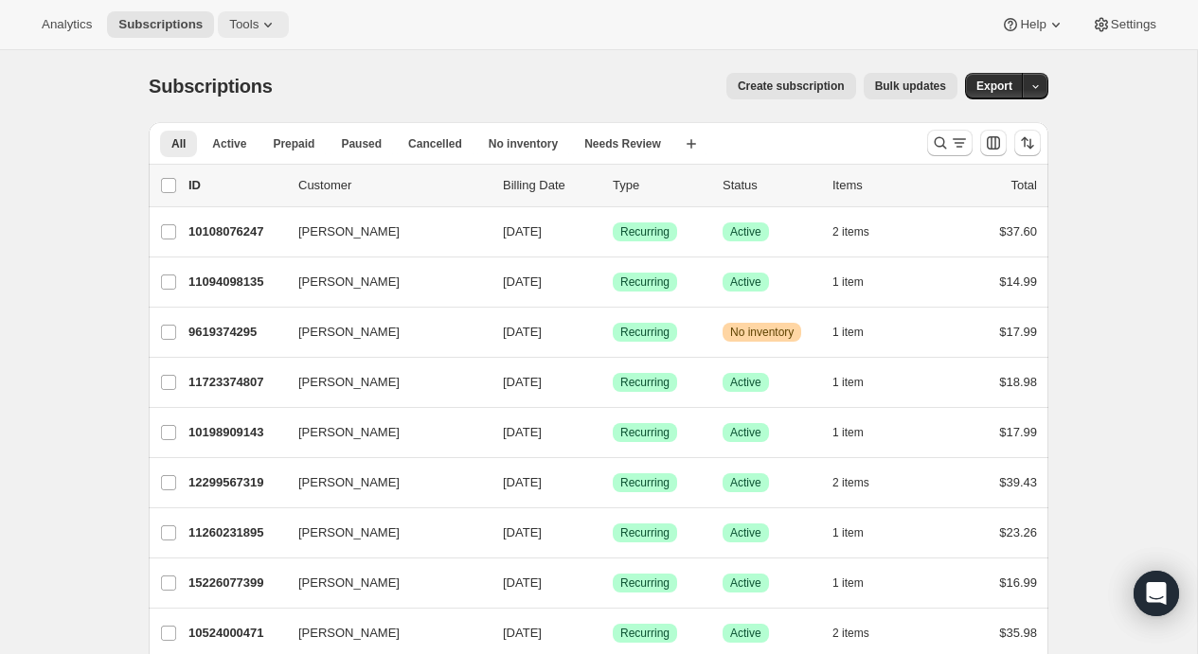
click at [259, 27] on icon at bounding box center [268, 24] width 19 height 19
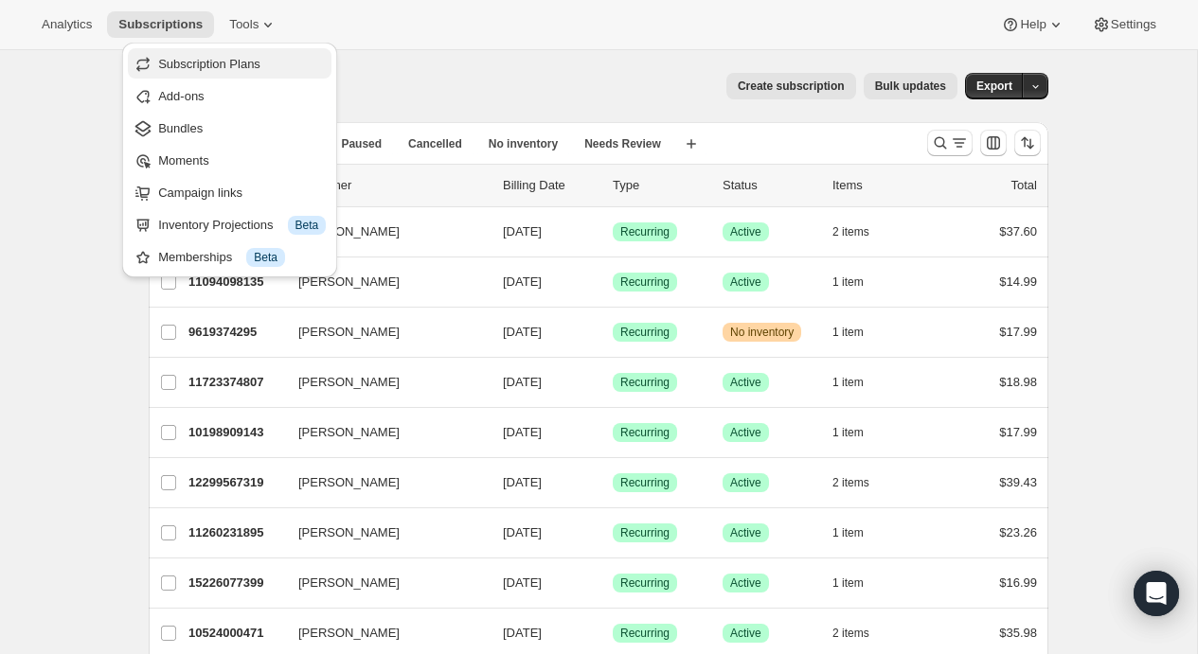
click at [239, 58] on span "Subscription Plans" at bounding box center [209, 64] width 102 height 14
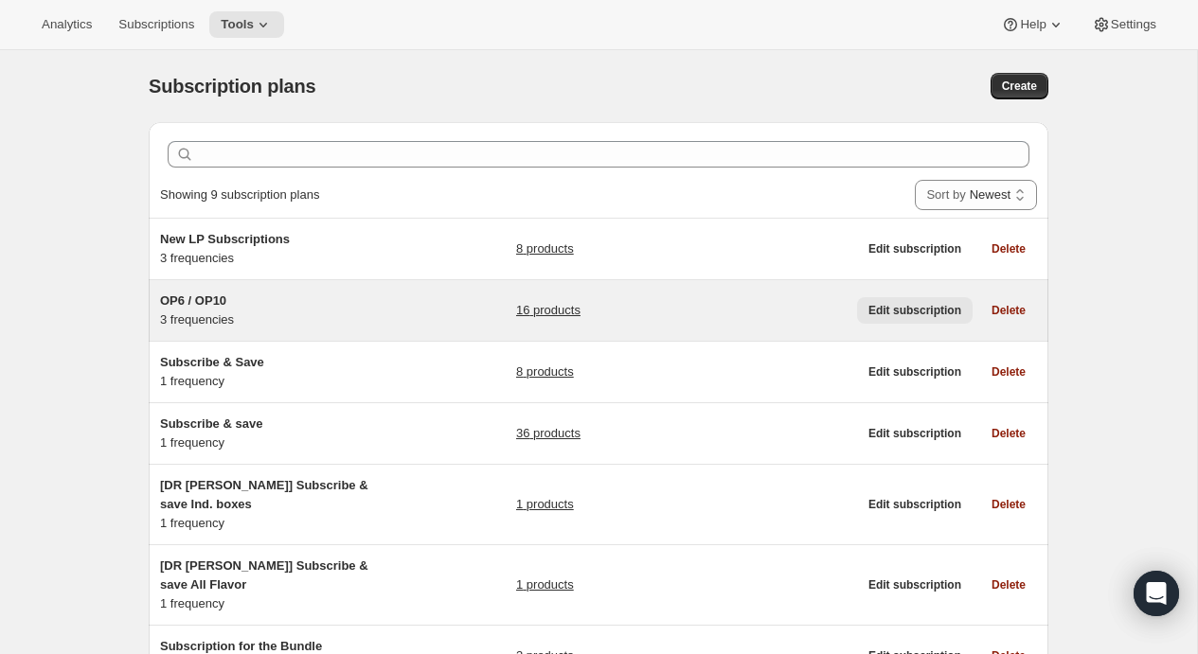
click at [931, 317] on span "Edit subscription" at bounding box center [914, 310] width 93 height 15
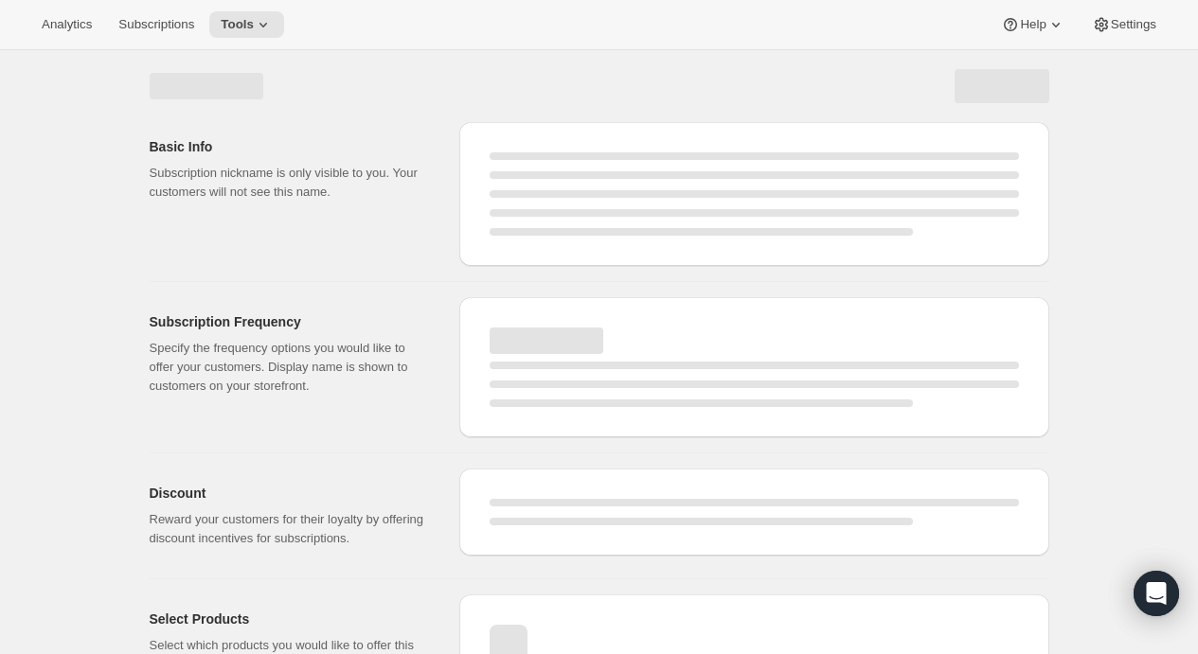
select select "WEEK"
select select "MONTH"
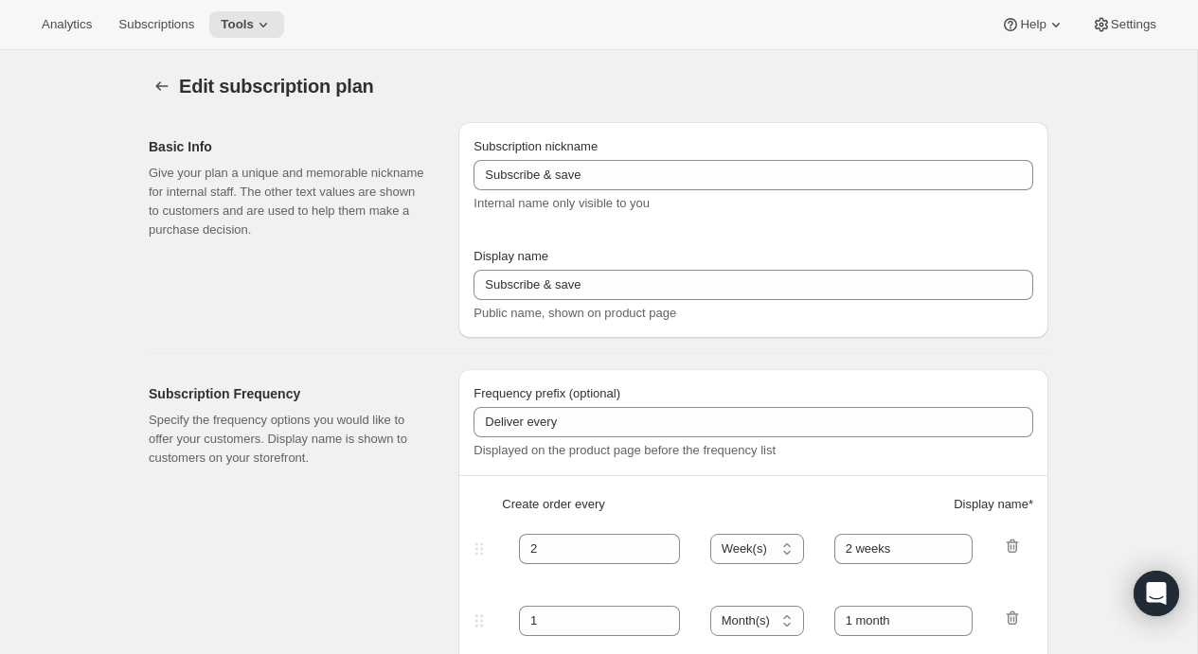
type input "OP6 / OP10"
type input "30"
select select "DAY"
type input "30 Days"
type input "45"
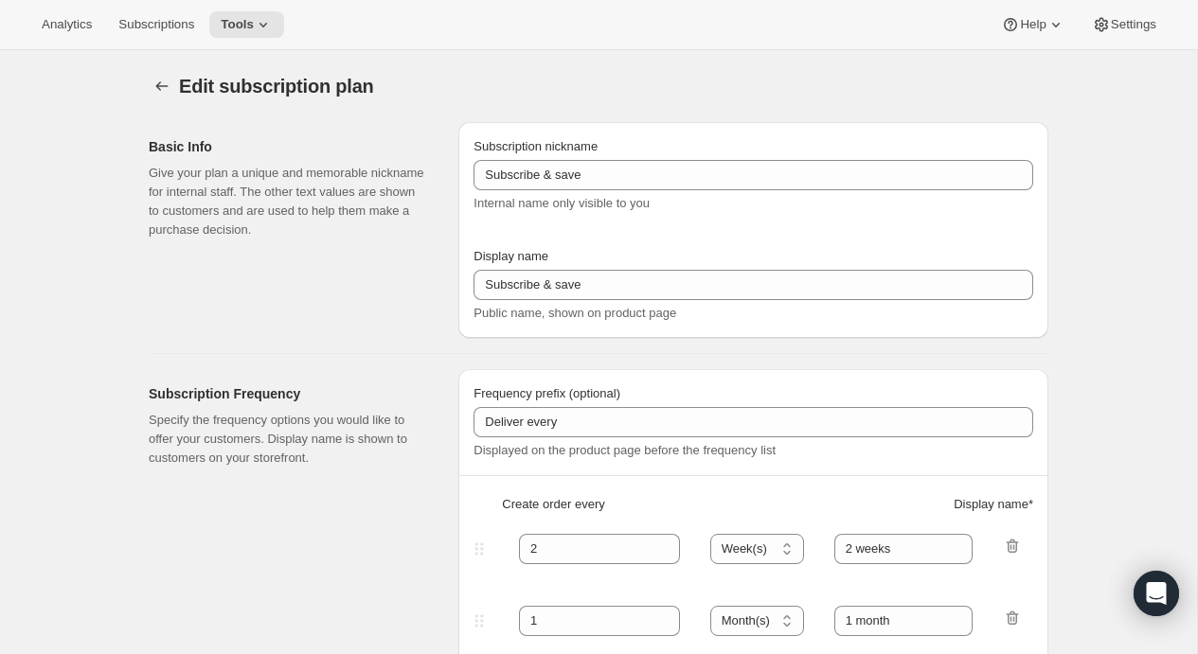
select select "DAY"
type input "45 Days"
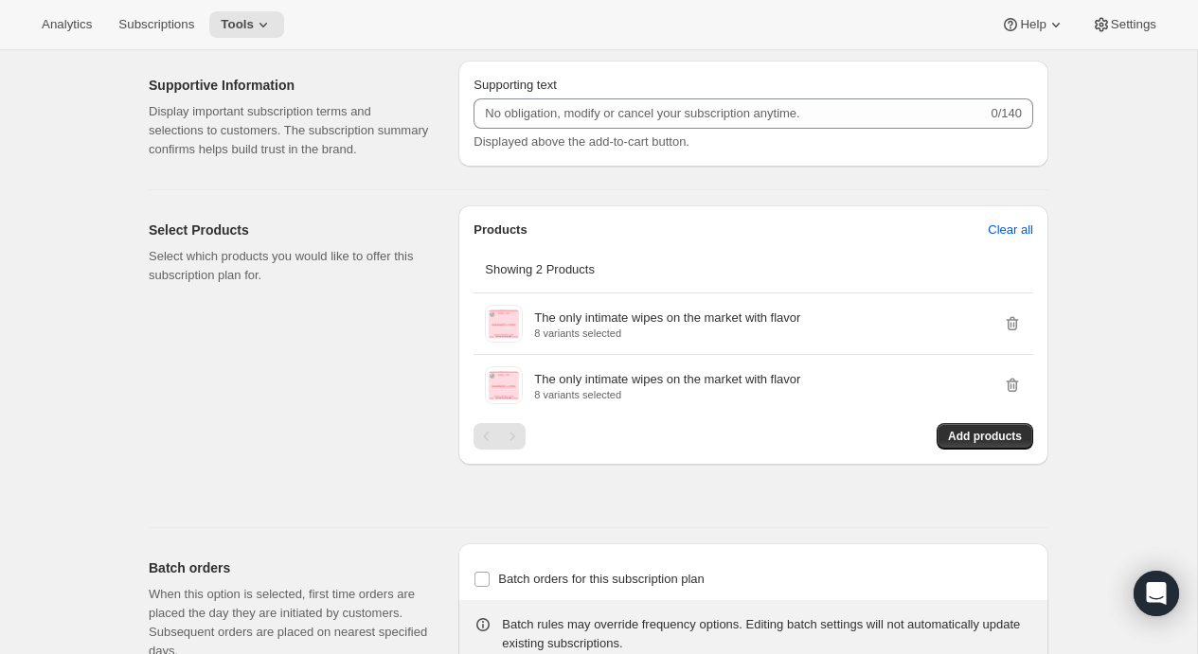
scroll to position [1263, 0]
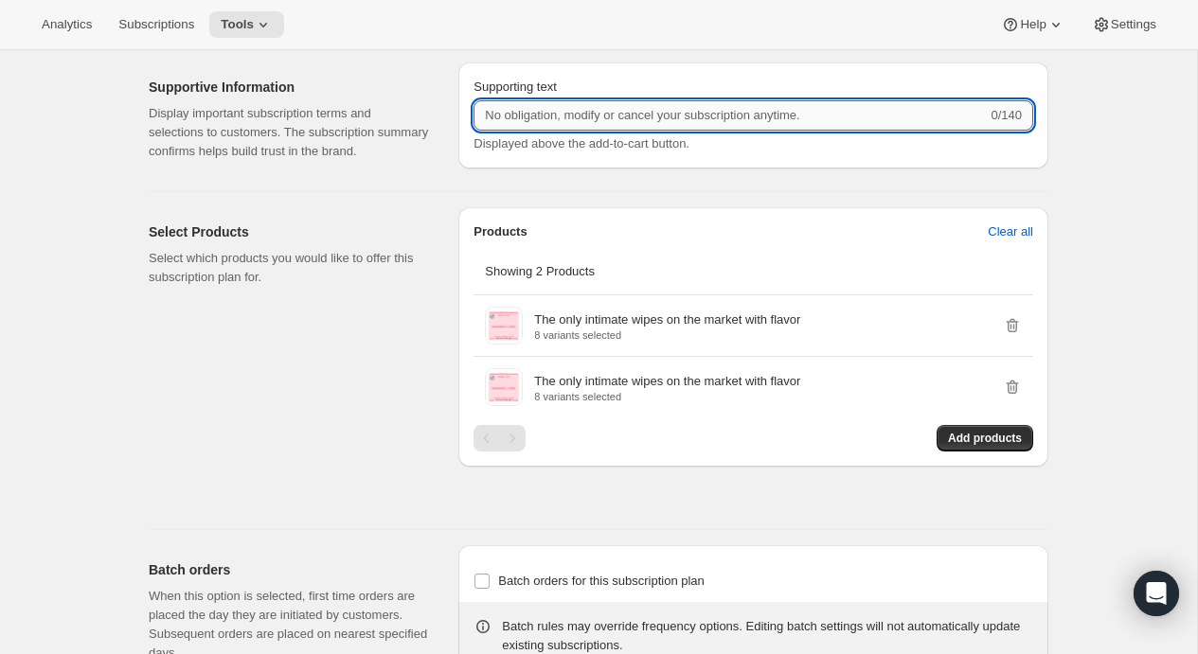
click at [619, 116] on input "Supporting text" at bounding box center [730, 115] width 513 height 30
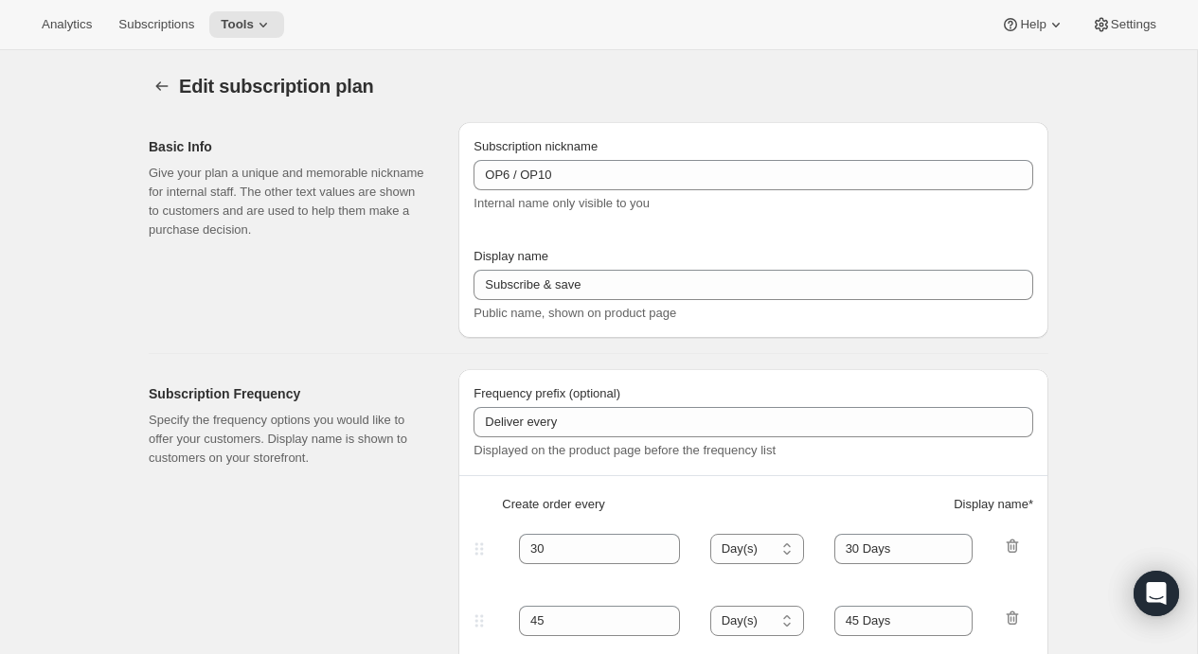
scroll to position [0, 0]
click at [167, 82] on icon "Subscription plans" at bounding box center [161, 86] width 19 height 19
